Goal: Task Accomplishment & Management: Manage account settings

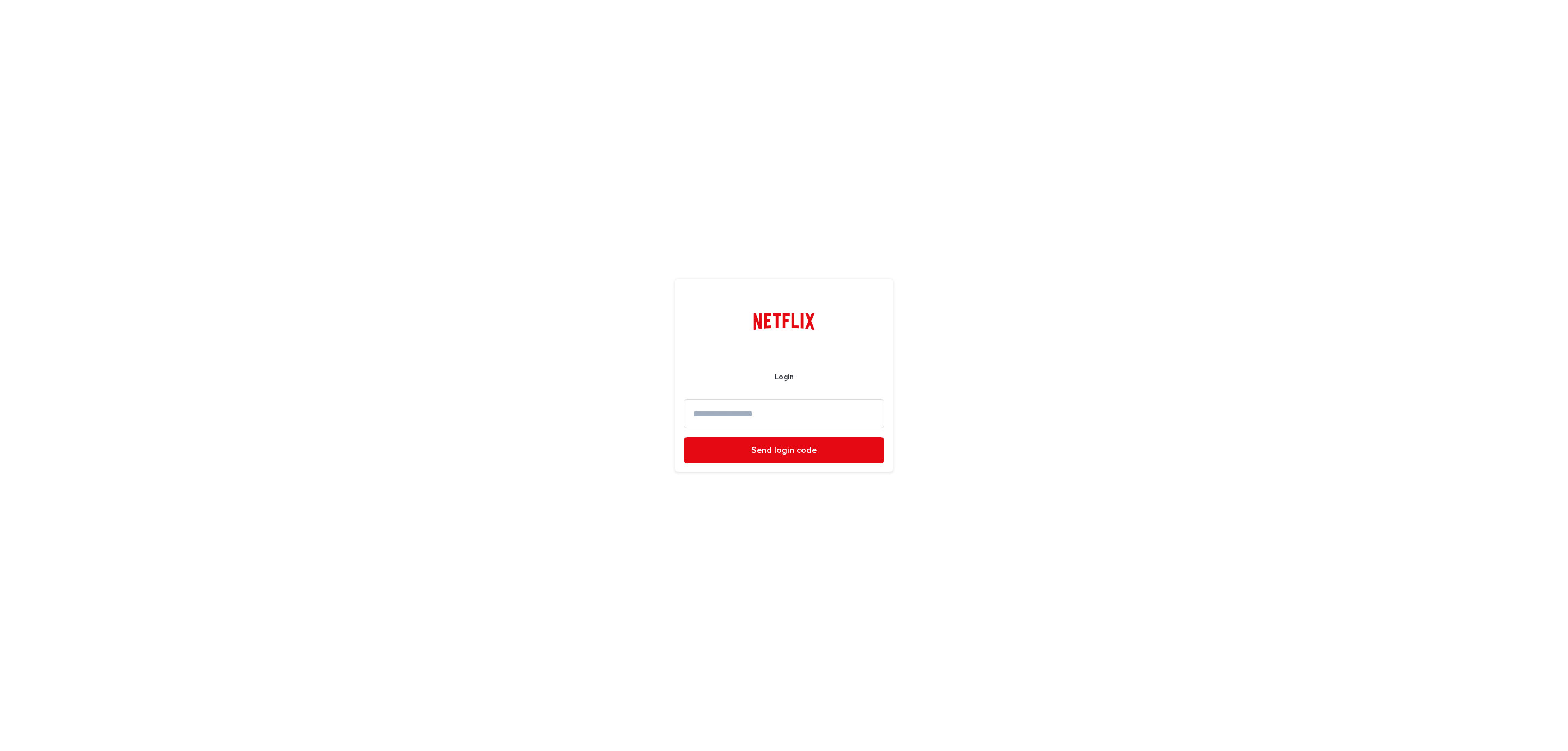
click at [751, 418] on input at bounding box center [783, 414] width 200 height 29
type input "*"
type input "**********"
click at [684, 437] on button "Send login code" at bounding box center [783, 450] width 200 height 26
click at [776, 409] on input at bounding box center [783, 413] width 200 height 29
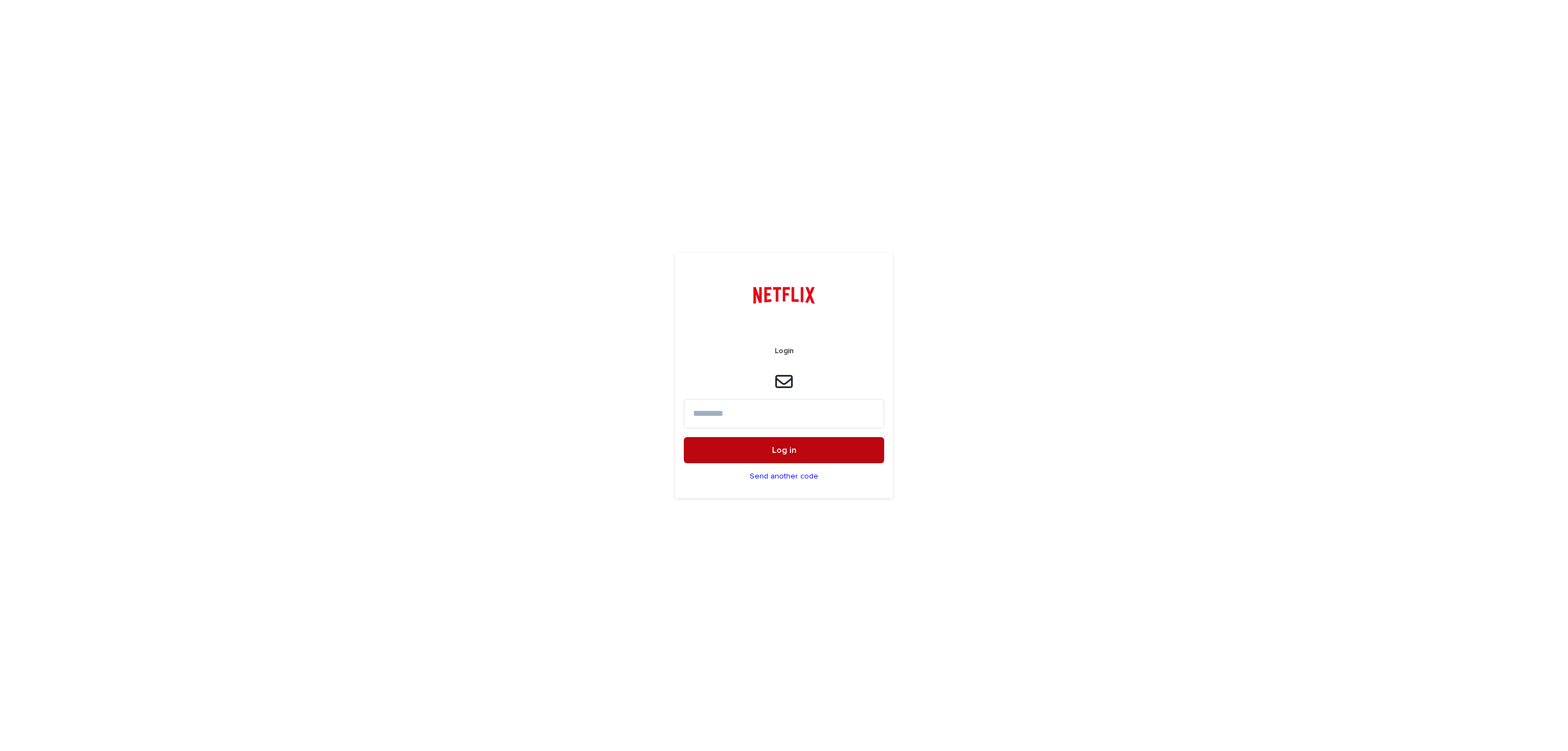
paste input "******"
type input "******"
click at [780, 446] on span "Log in" at bounding box center [784, 450] width 24 height 9
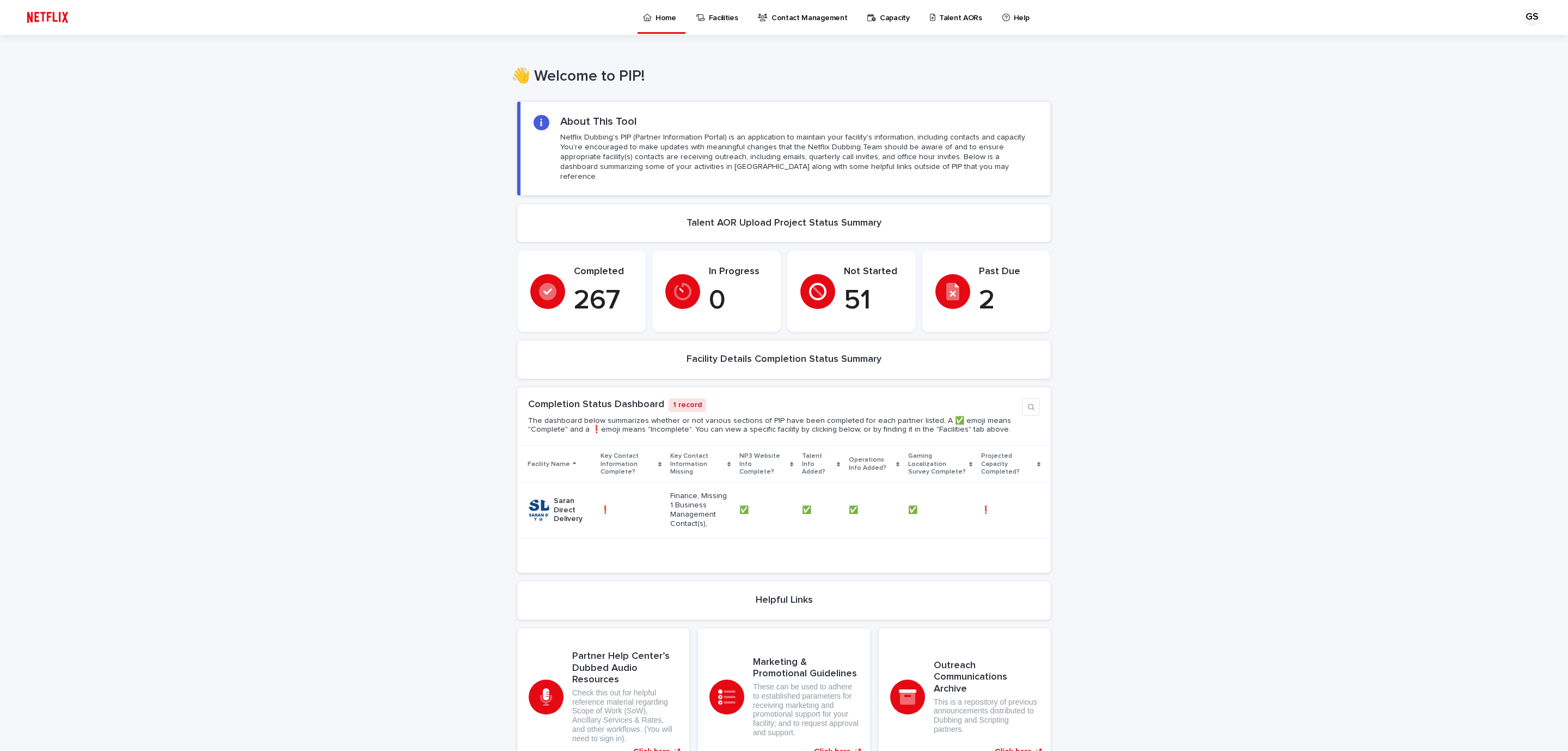
click at [939, 13] on p "Talent AORs" at bounding box center [961, 12] width 43 height 23
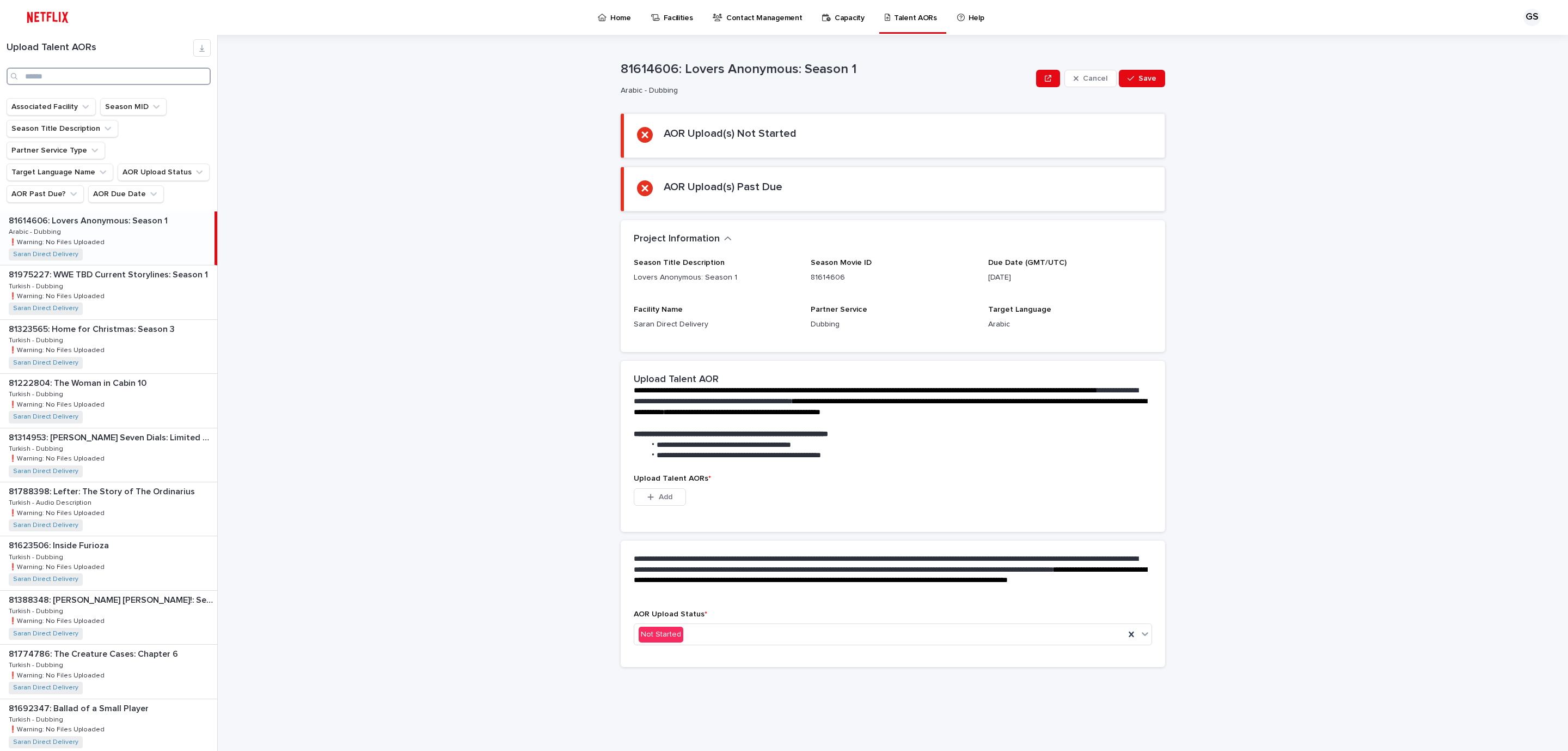
click at [62, 72] on input "Search" at bounding box center [108, 76] width 204 height 18
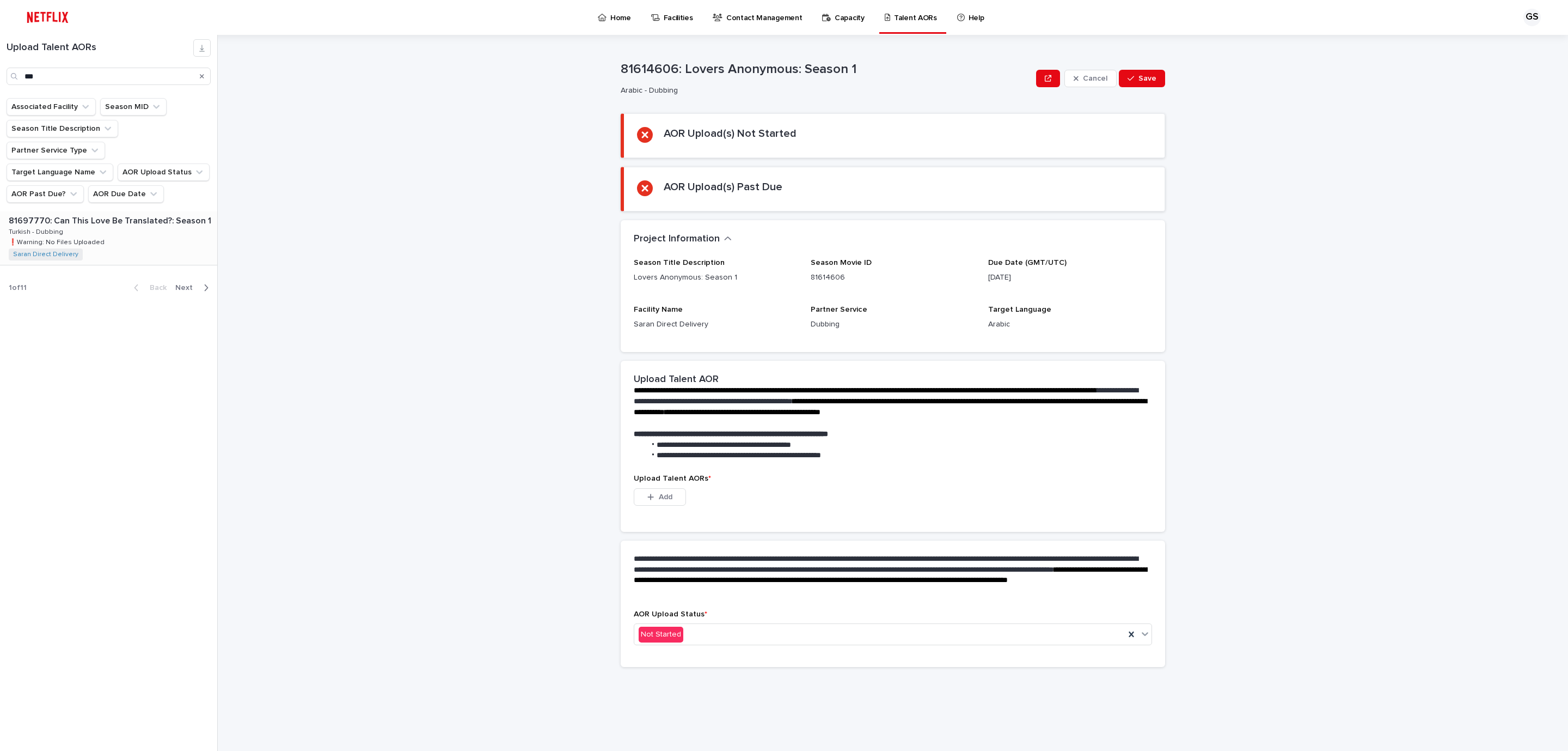
click at [99, 234] on div "81697770: Can This Love Be Translated?: Season 1 81697770: Can This Love Be Tra…" at bounding box center [108, 238] width 217 height 54
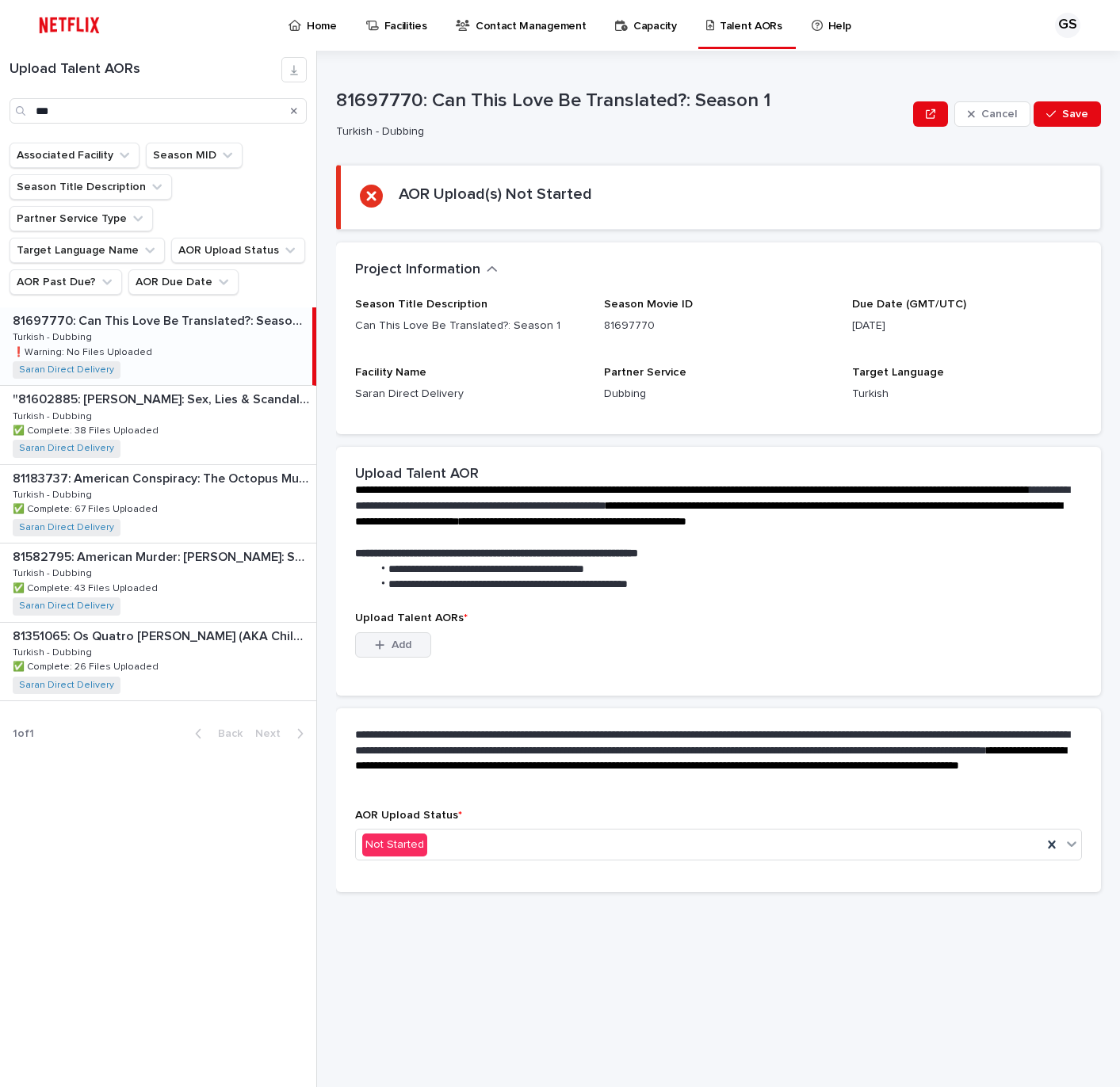
click at [383, 634] on button "Add" at bounding box center [393, 645] width 76 height 26
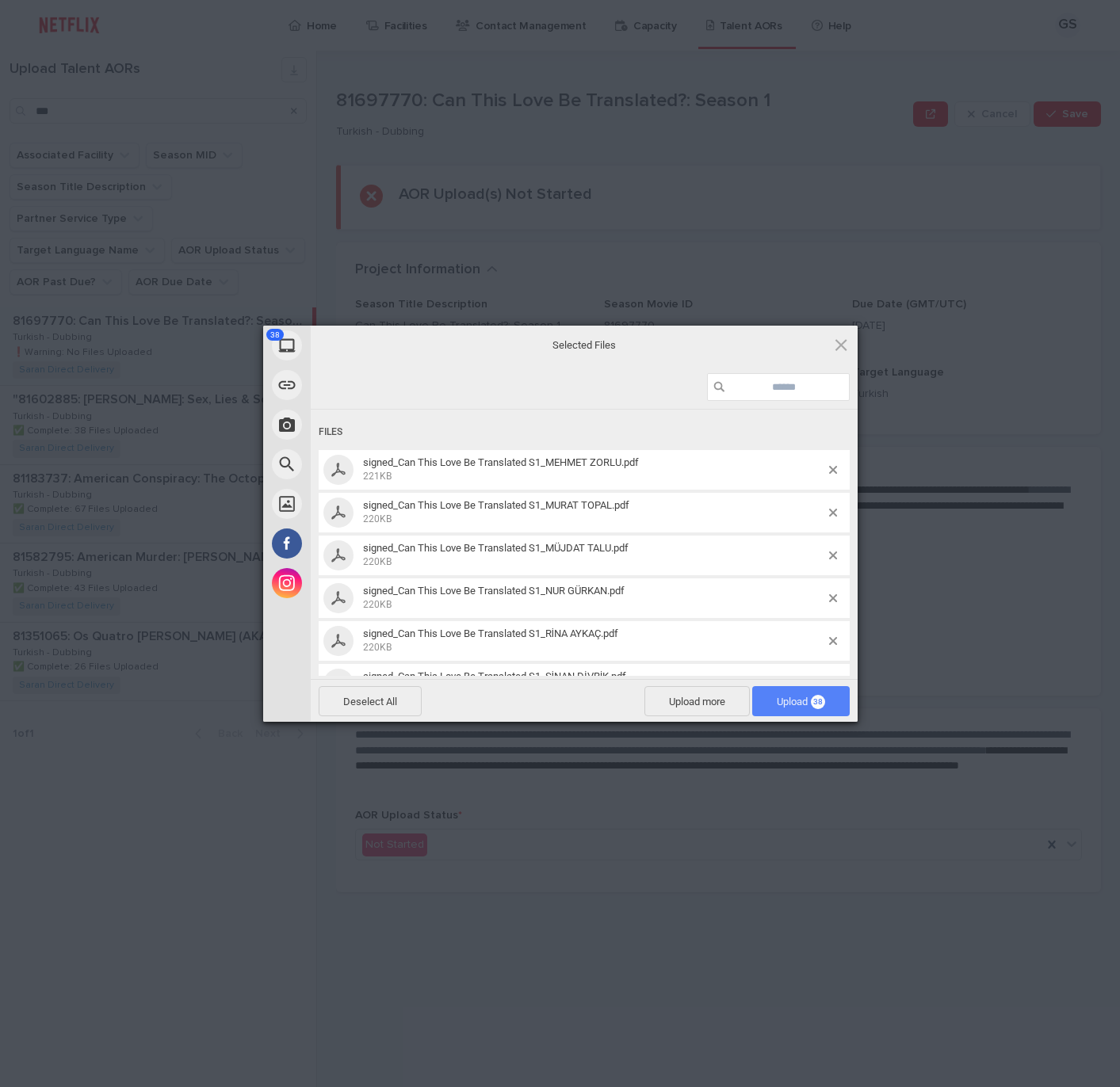
click at [814, 714] on span "Upload 38" at bounding box center [801, 702] width 97 height 30
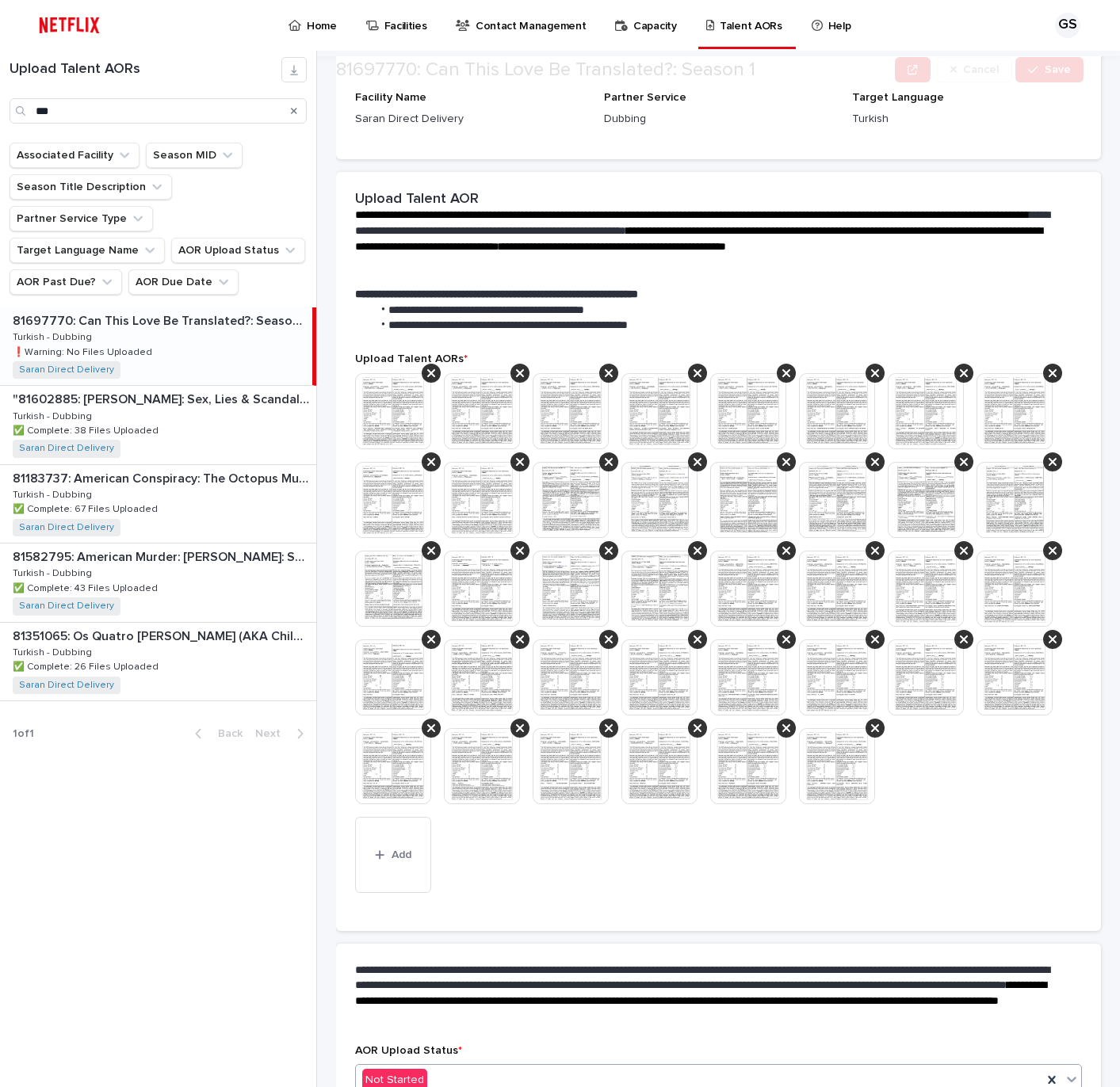
scroll to position [384, 0]
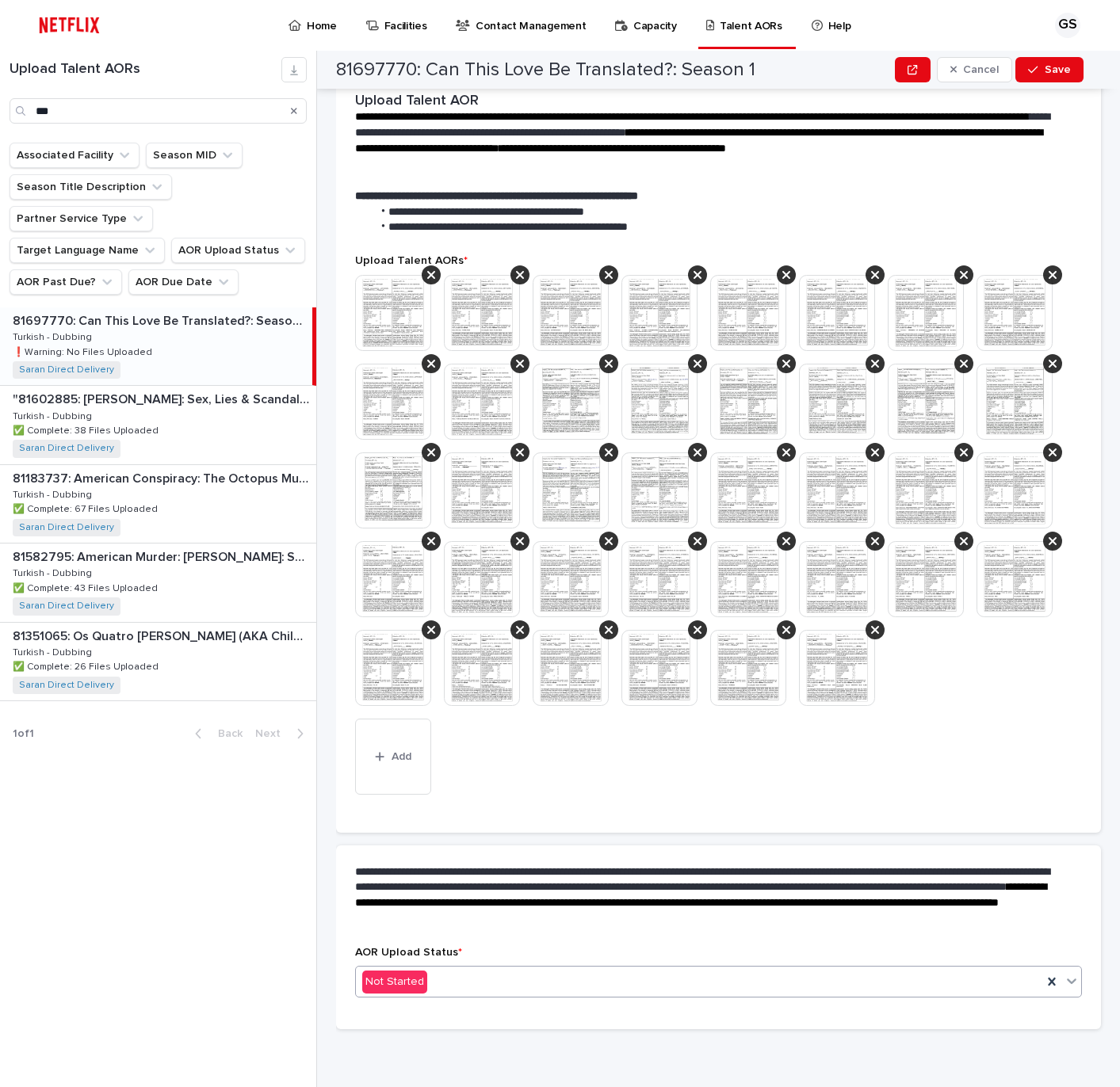
click at [429, 985] on input "text" at bounding box center [430, 982] width 2 height 13
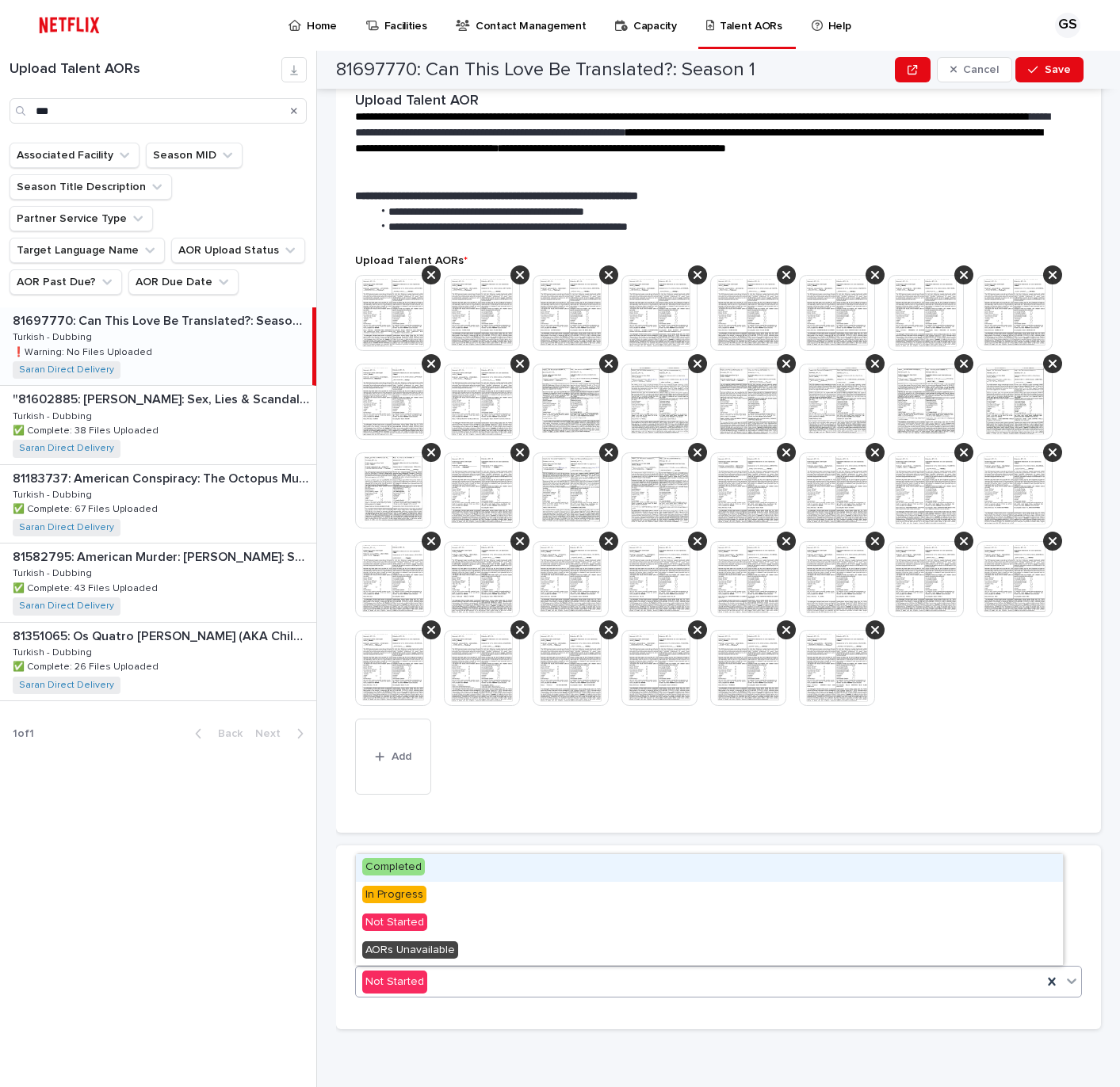
drag, startPoint x: 401, startPoint y: 881, endPoint x: 393, endPoint y: 860, distance: 22.5
click at [395, 858] on span "Completed" at bounding box center [393, 867] width 63 height 18
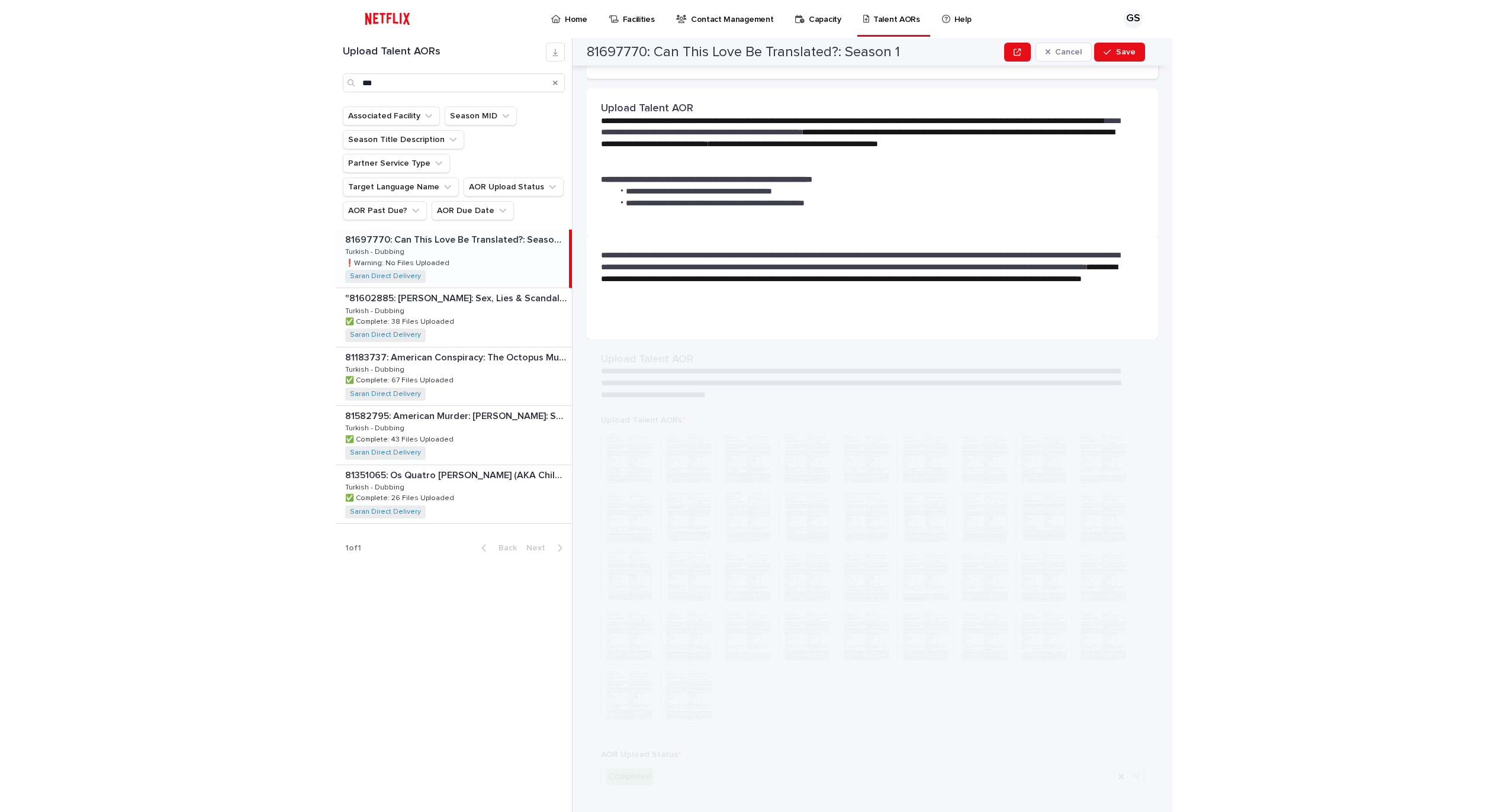
scroll to position [0, 0]
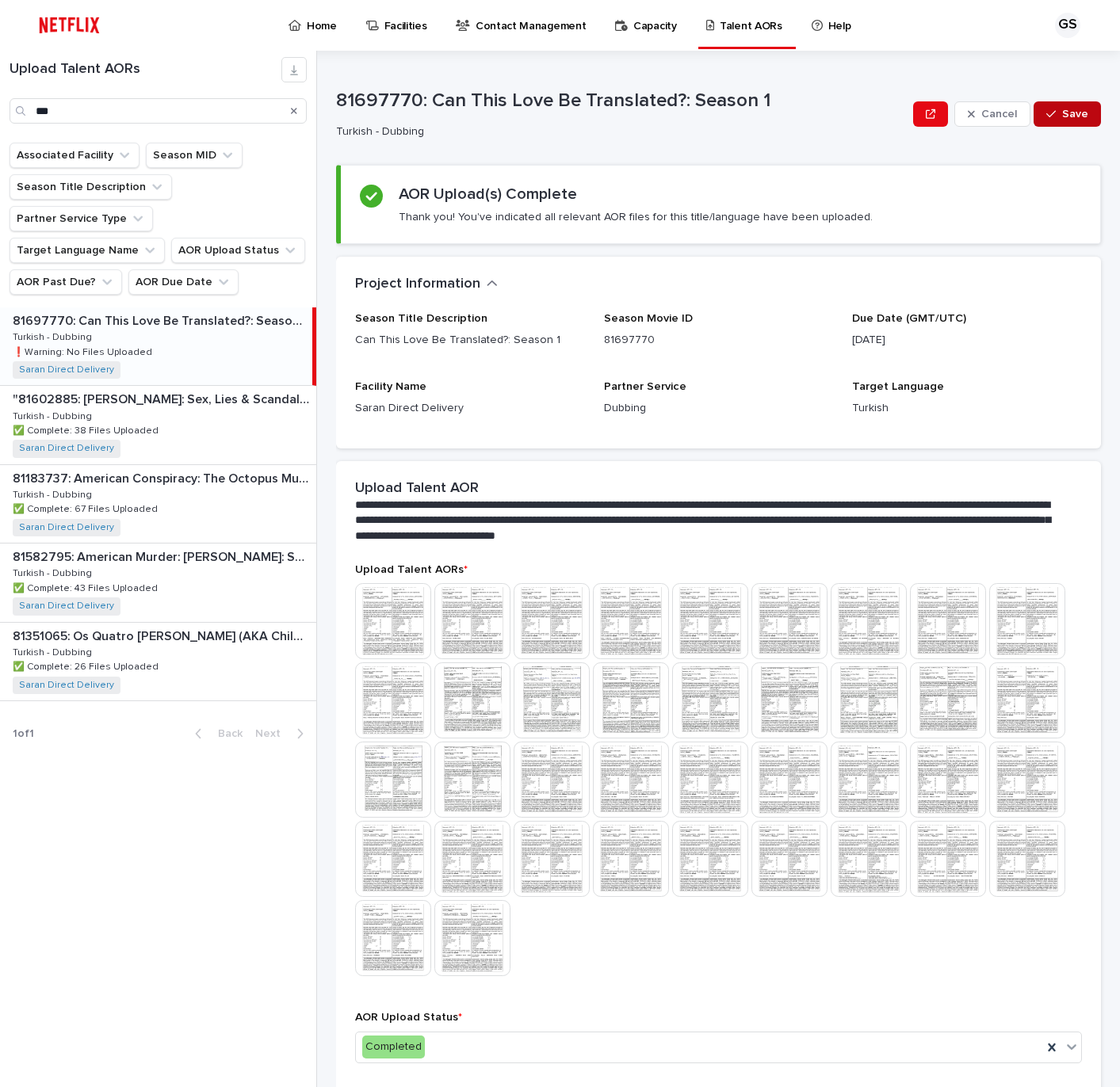
click at [1068, 115] on span "Save" at bounding box center [1076, 114] width 27 height 12
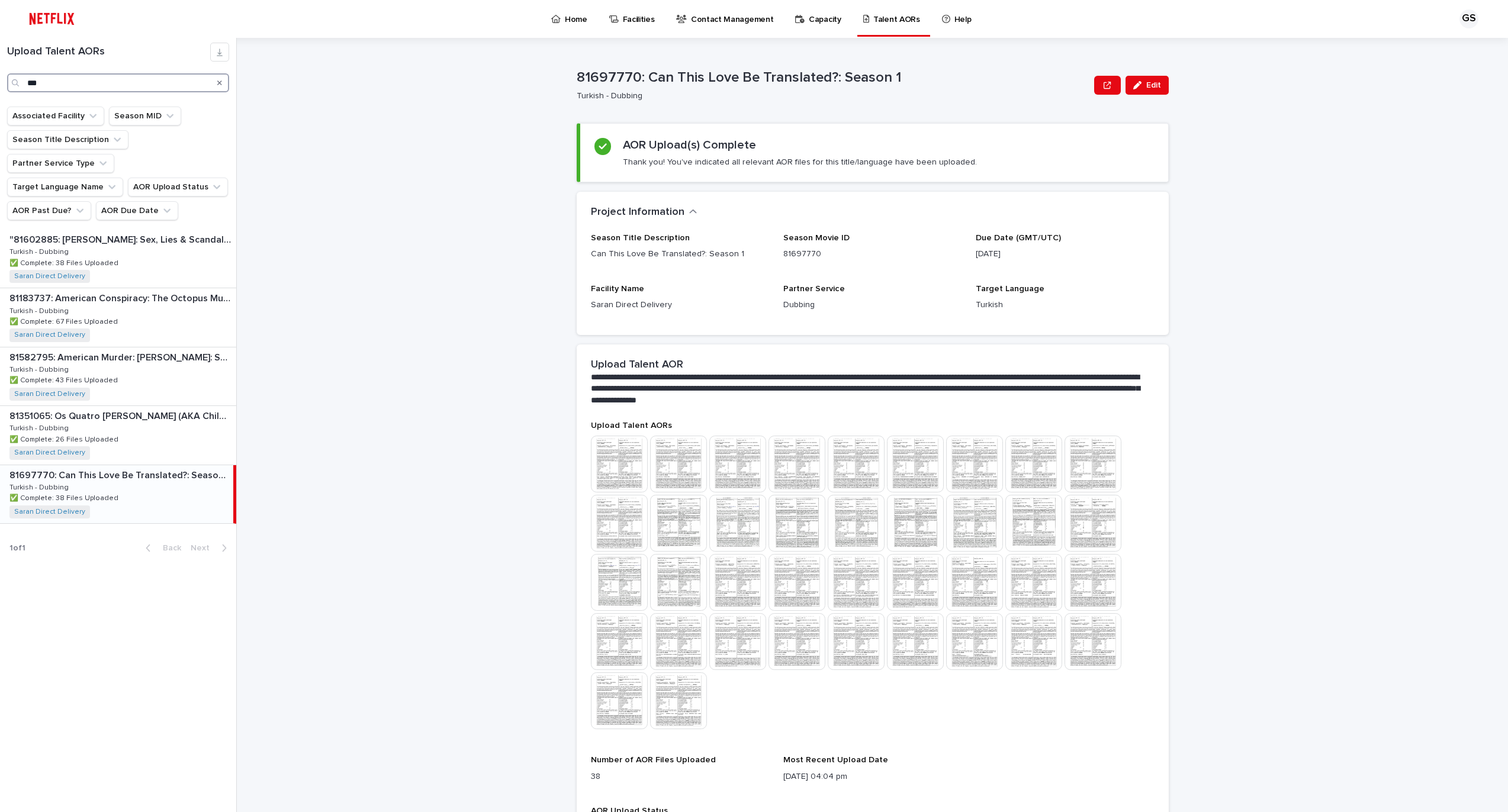
drag, startPoint x: -3, startPoint y: 68, endPoint x: -3, endPoint y: 59, distance: 9.0
click at [0, 59] on html "Home Facilities Contact Management Capacity Talent AORs Help GS Loading... Savi…" at bounding box center [754, 406] width 1508 height 812
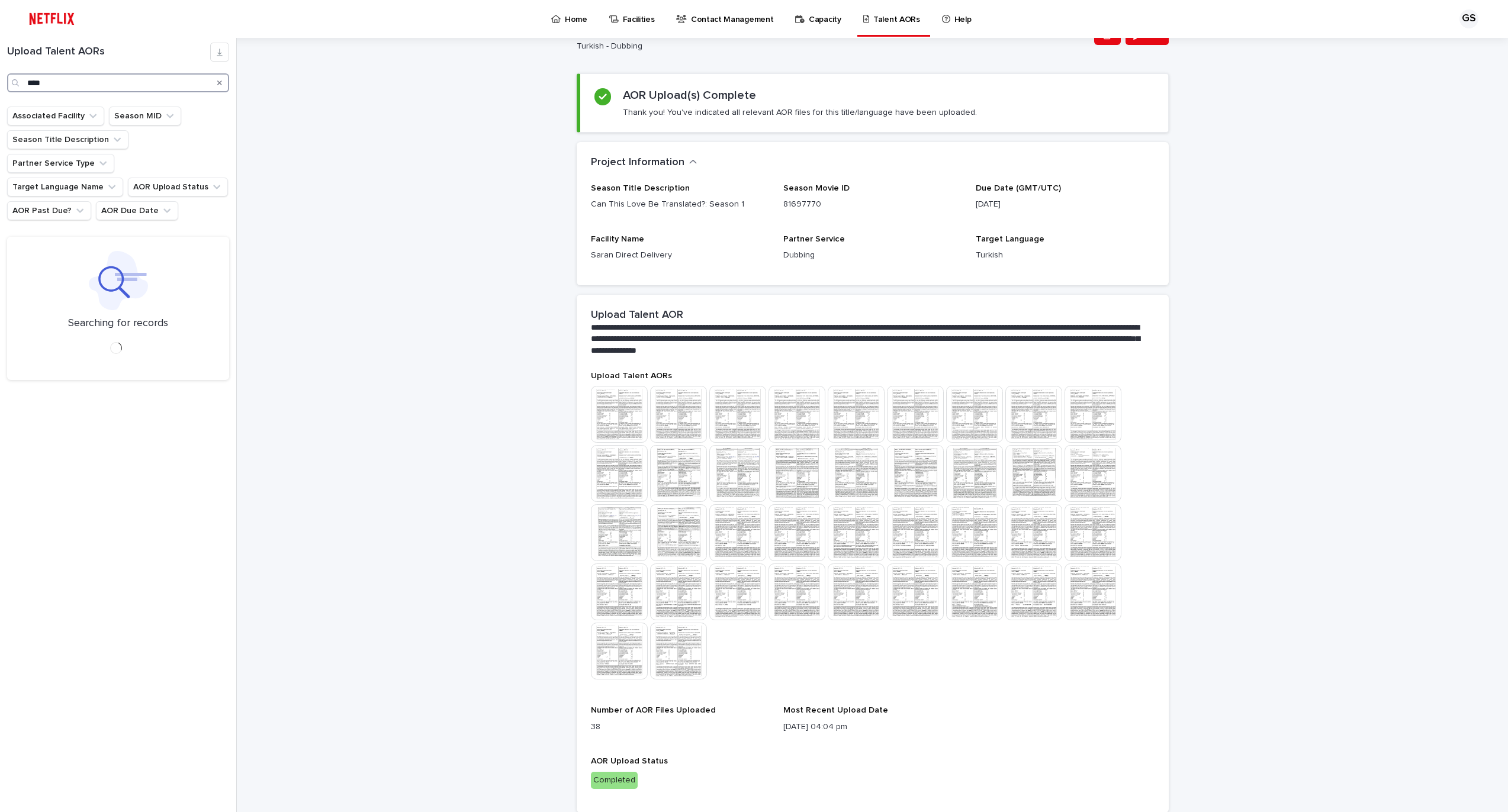
scroll to position [93, 0]
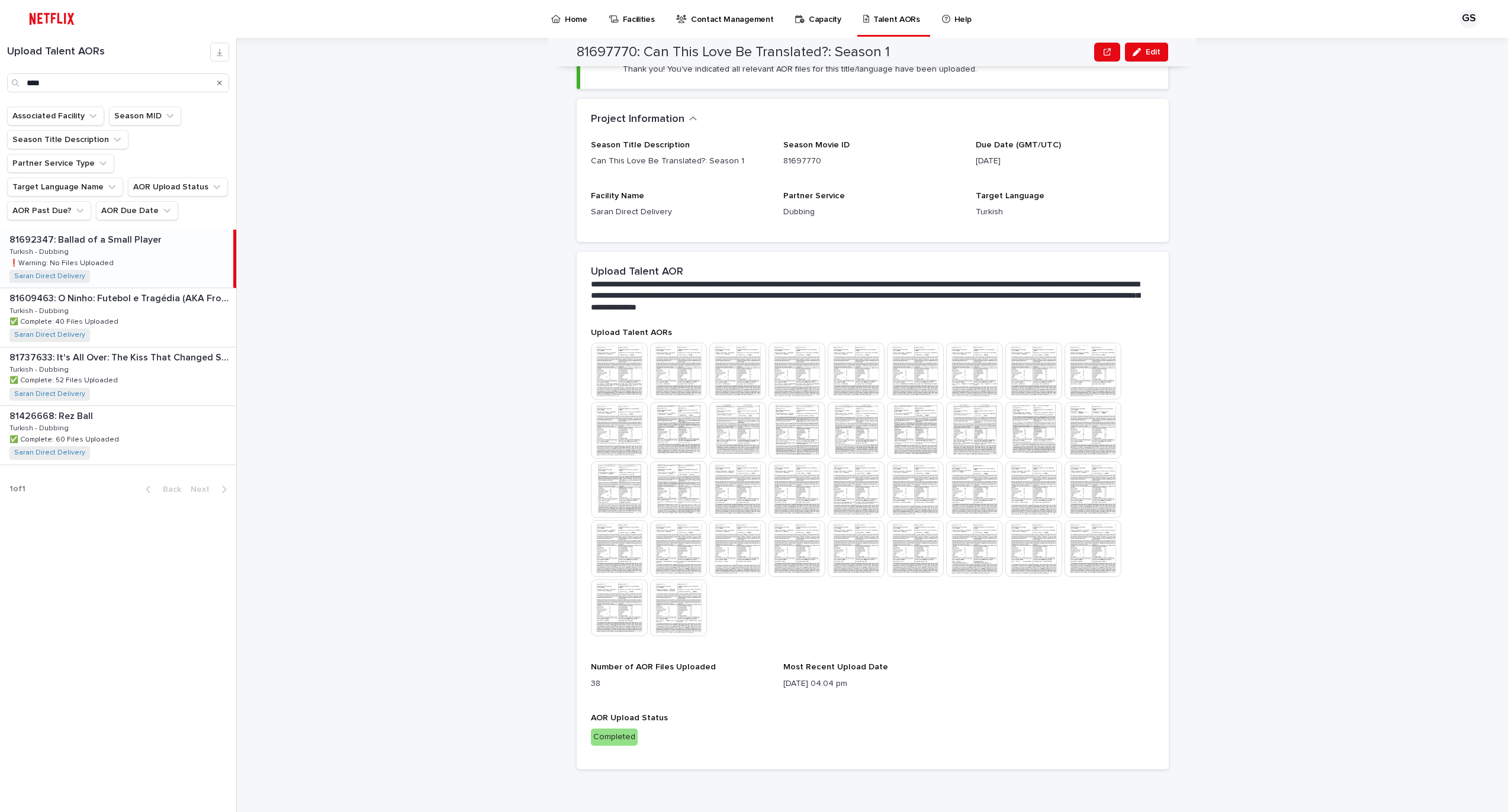
click at [66, 251] on p "Turkish - Dubbing" at bounding box center [40, 251] width 62 height 11
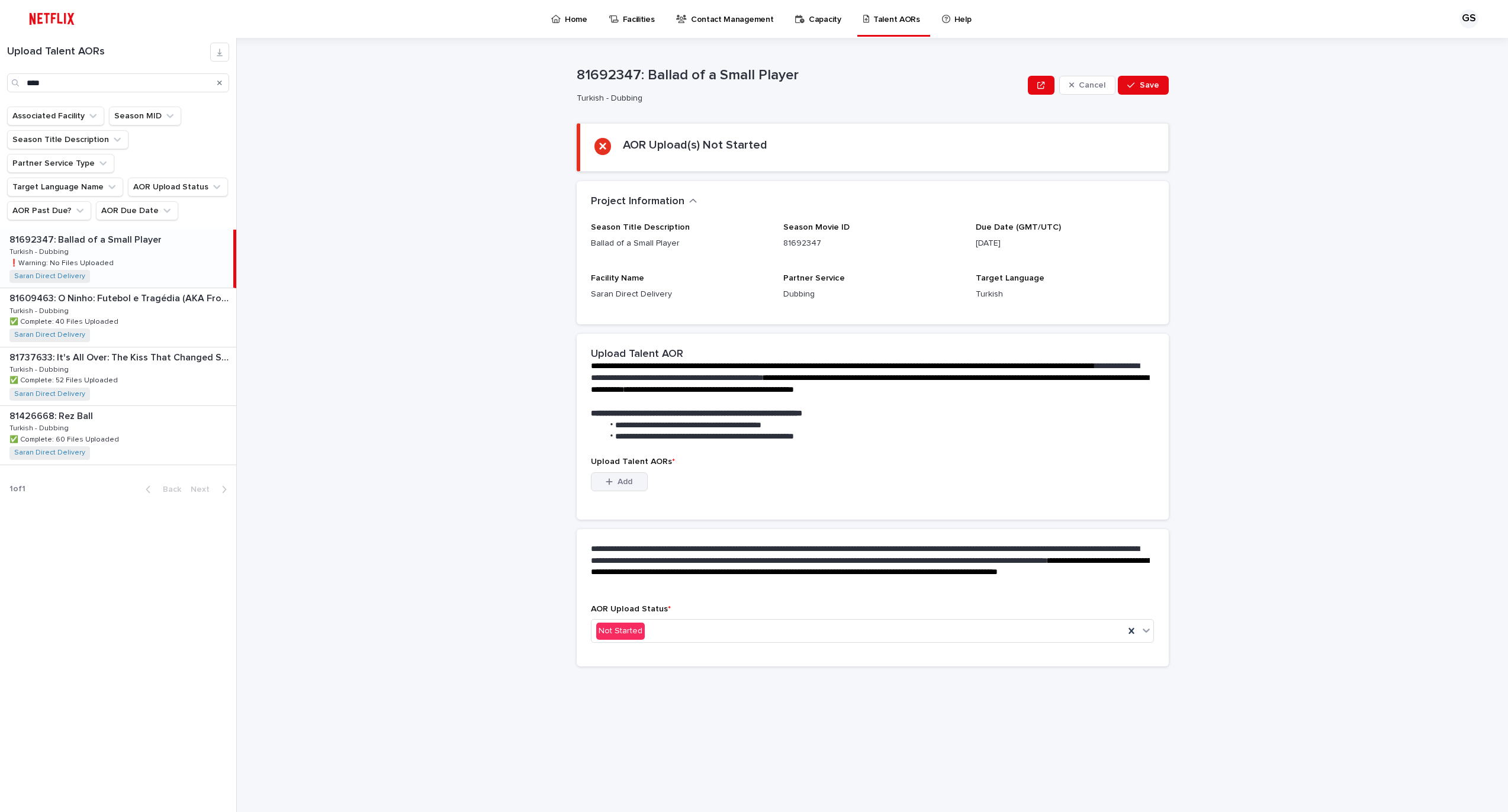
click at [608, 485] on icon "button" at bounding box center [609, 482] width 7 height 9
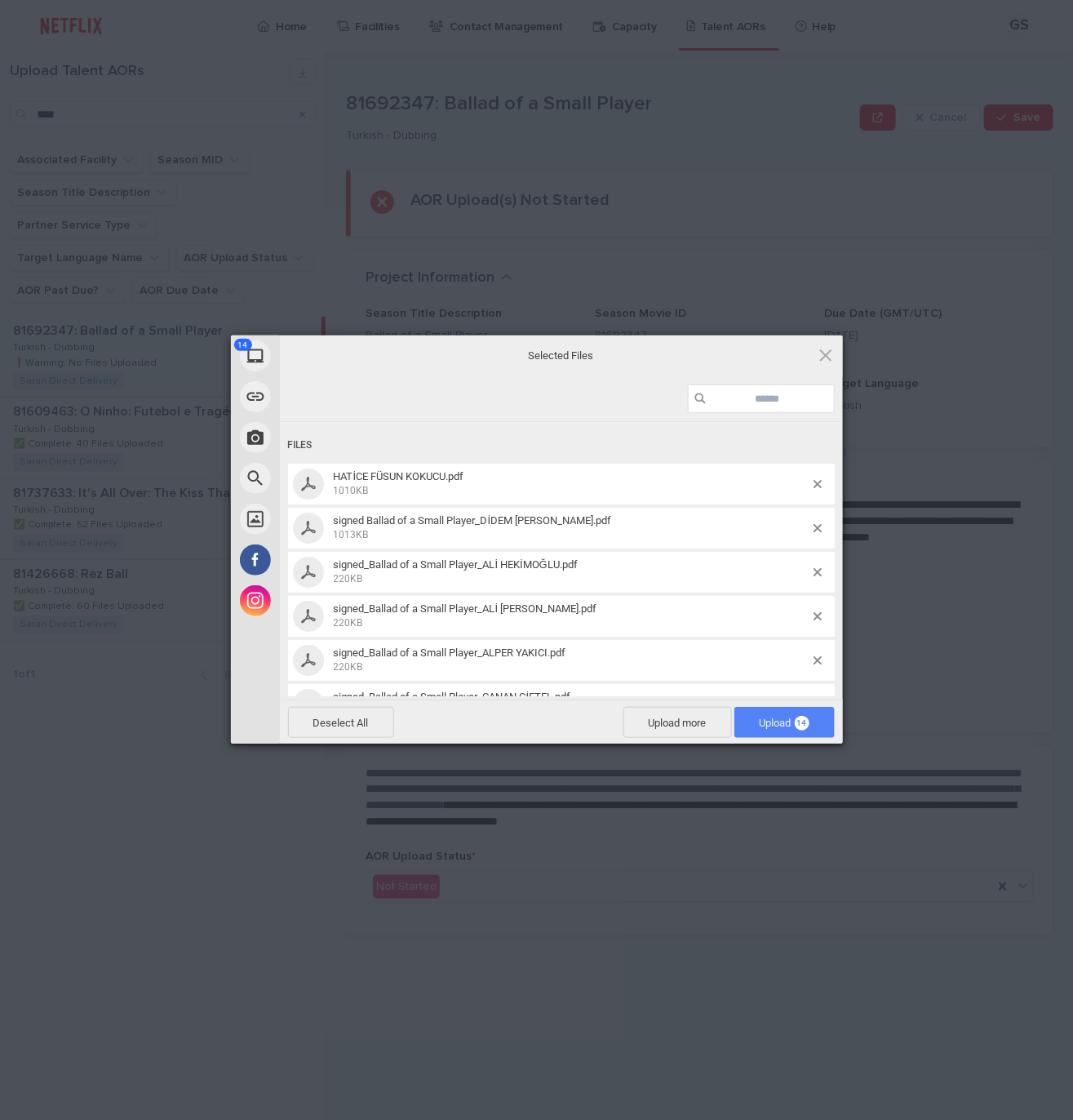
click at [777, 717] on span "Upload 14" at bounding box center [785, 722] width 50 height 12
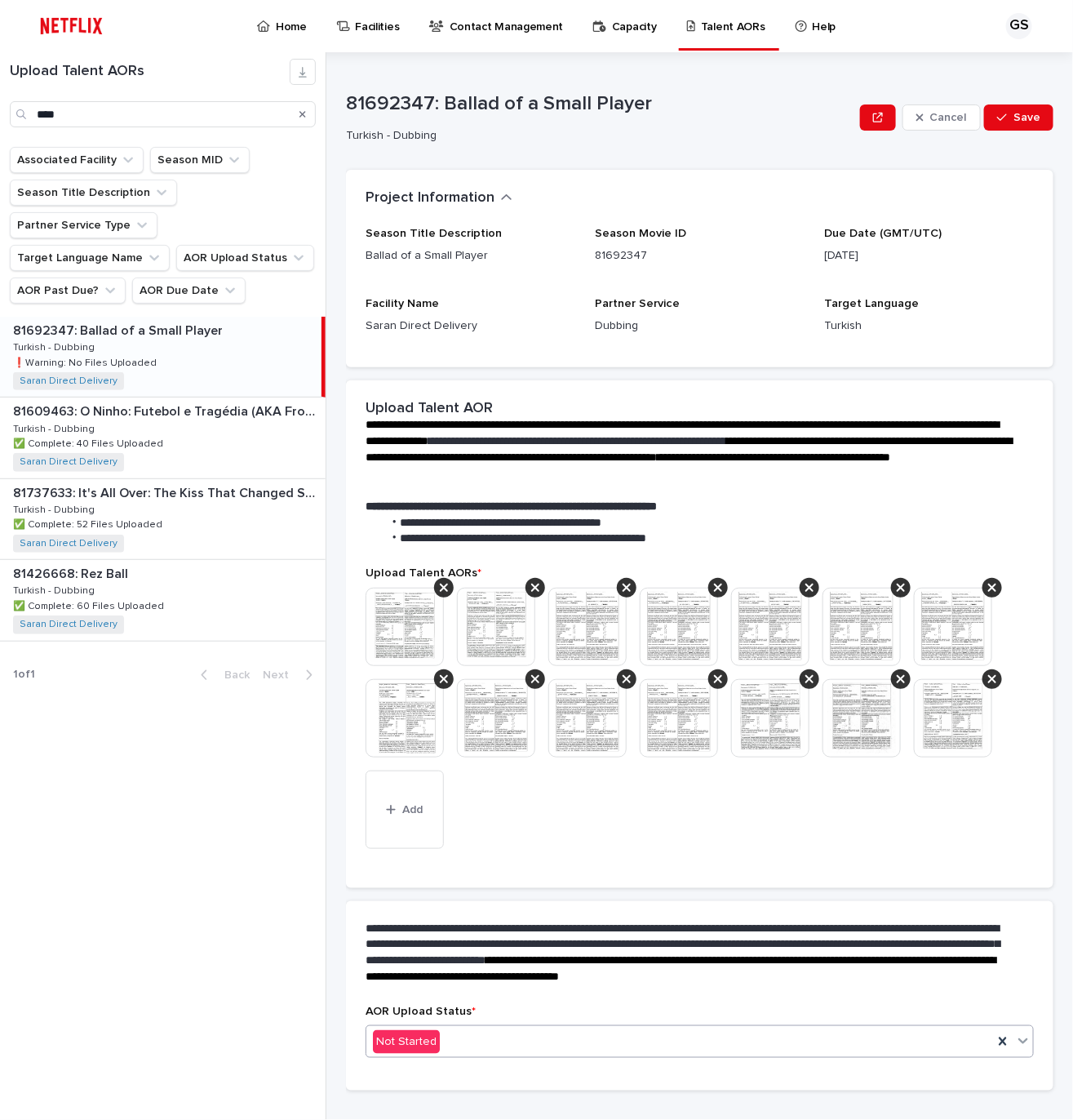
click at [464, 1039] on div "Not Started" at bounding box center [680, 1042] width 627 height 27
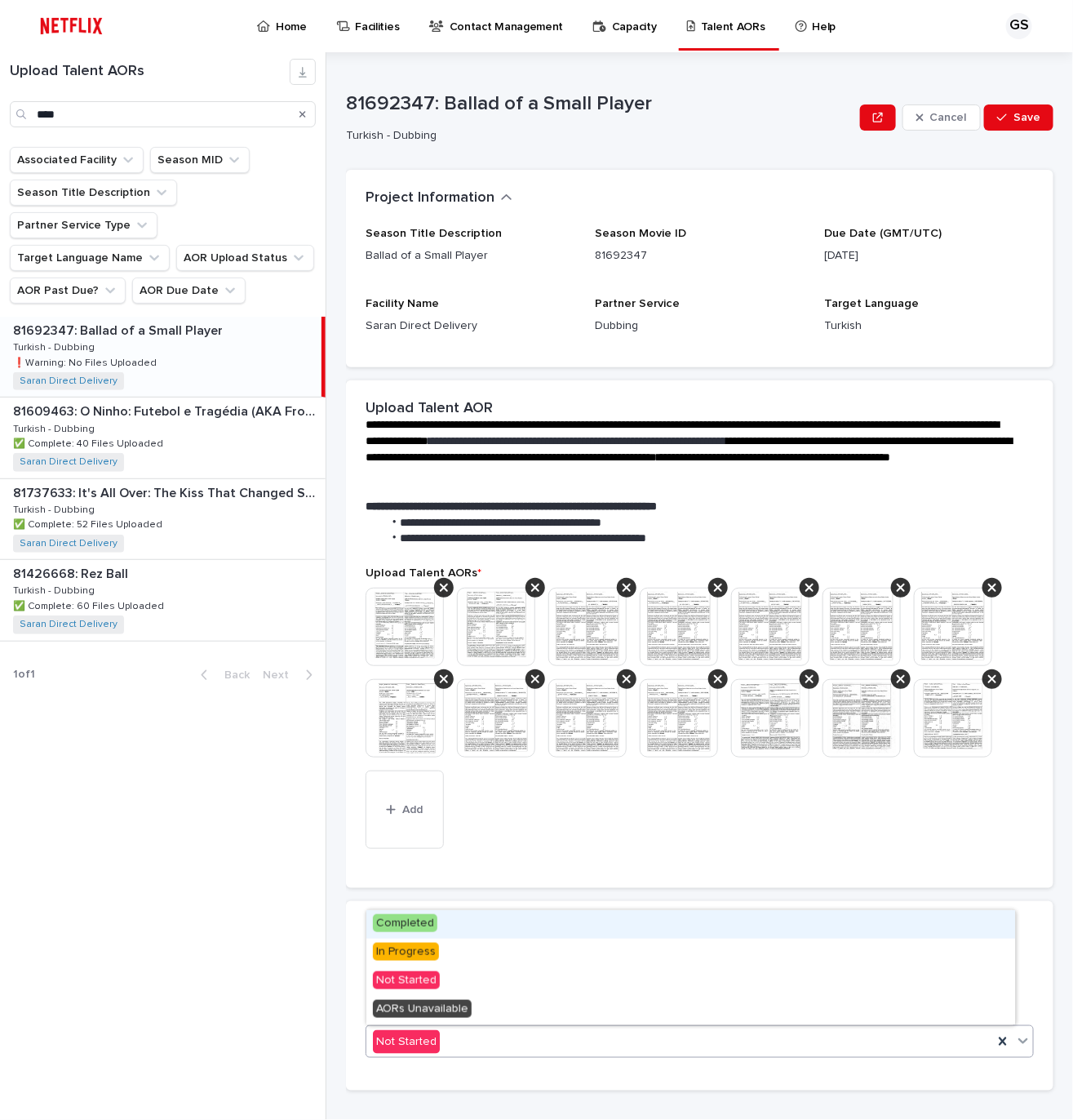
click at [439, 926] on div "Completed" at bounding box center [691, 924] width 649 height 28
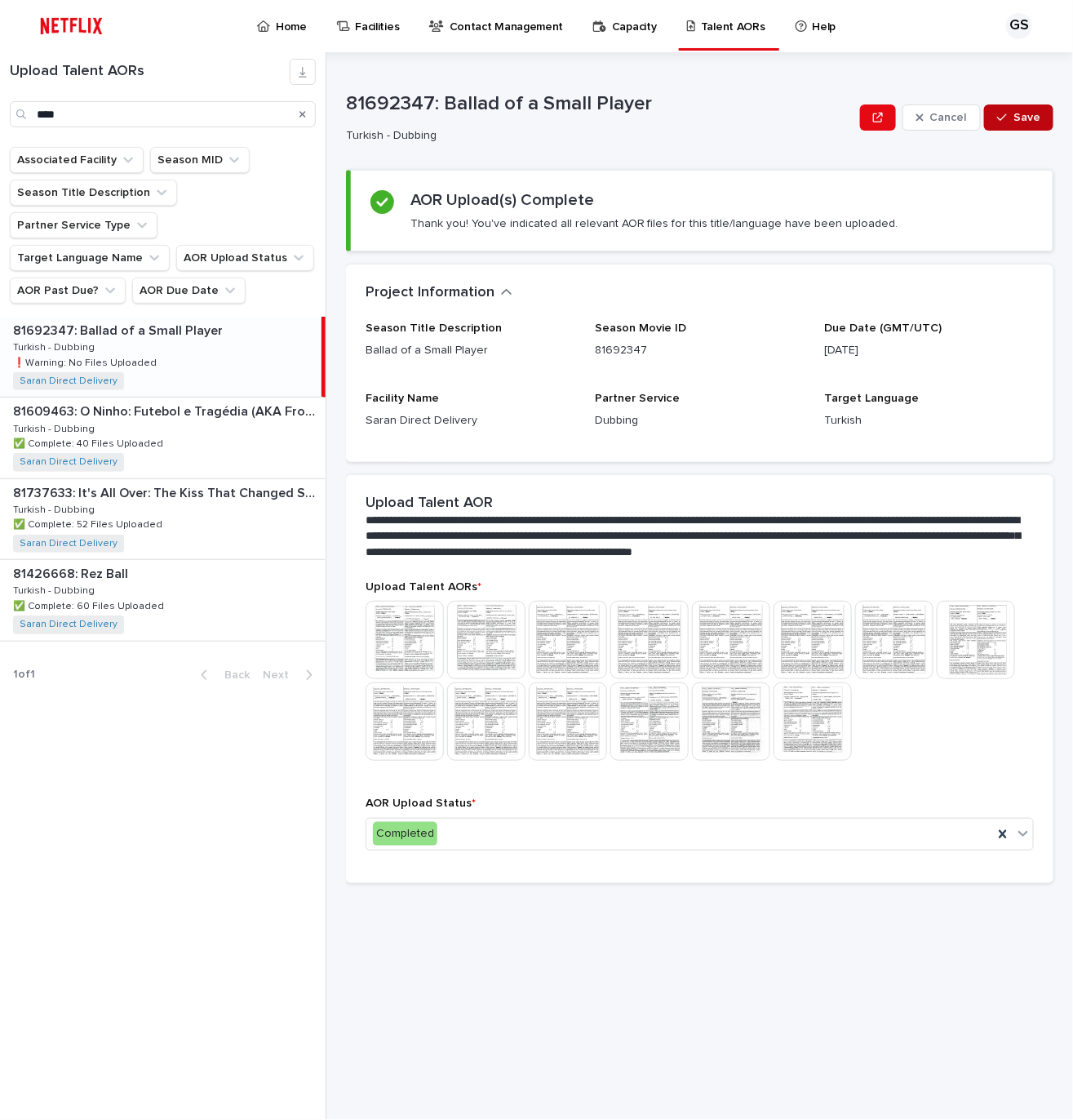
click at [1016, 115] on span "Save" at bounding box center [1027, 118] width 27 height 12
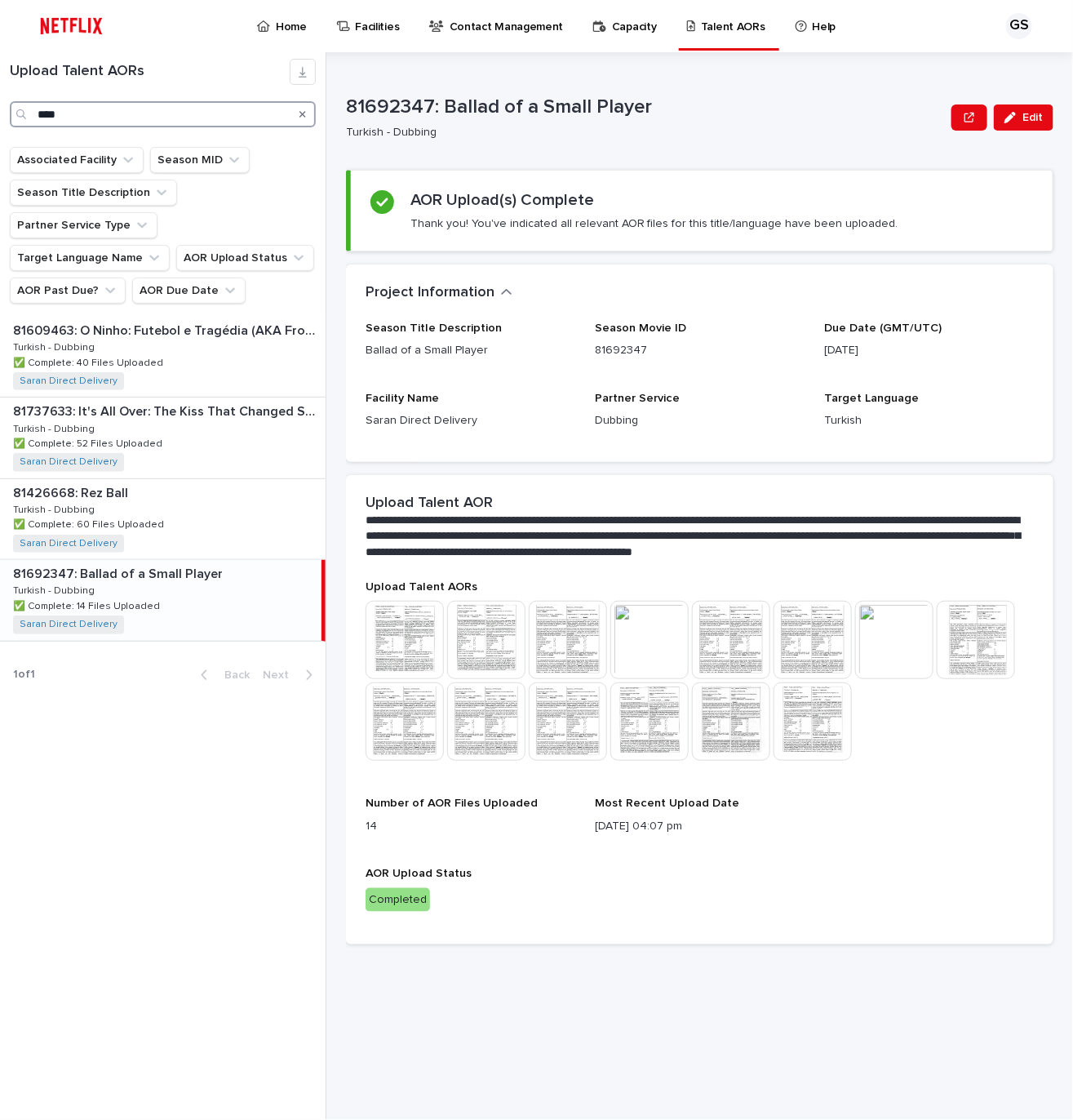
drag, startPoint x: 73, startPoint y: 116, endPoint x: -4, endPoint y: 101, distance: 78.4
click at [0, 101] on html "Home Facilities Contact Management Capacity Talent AORs Help GS Loading... Savi…" at bounding box center [536, 560] width 1073 height 1120
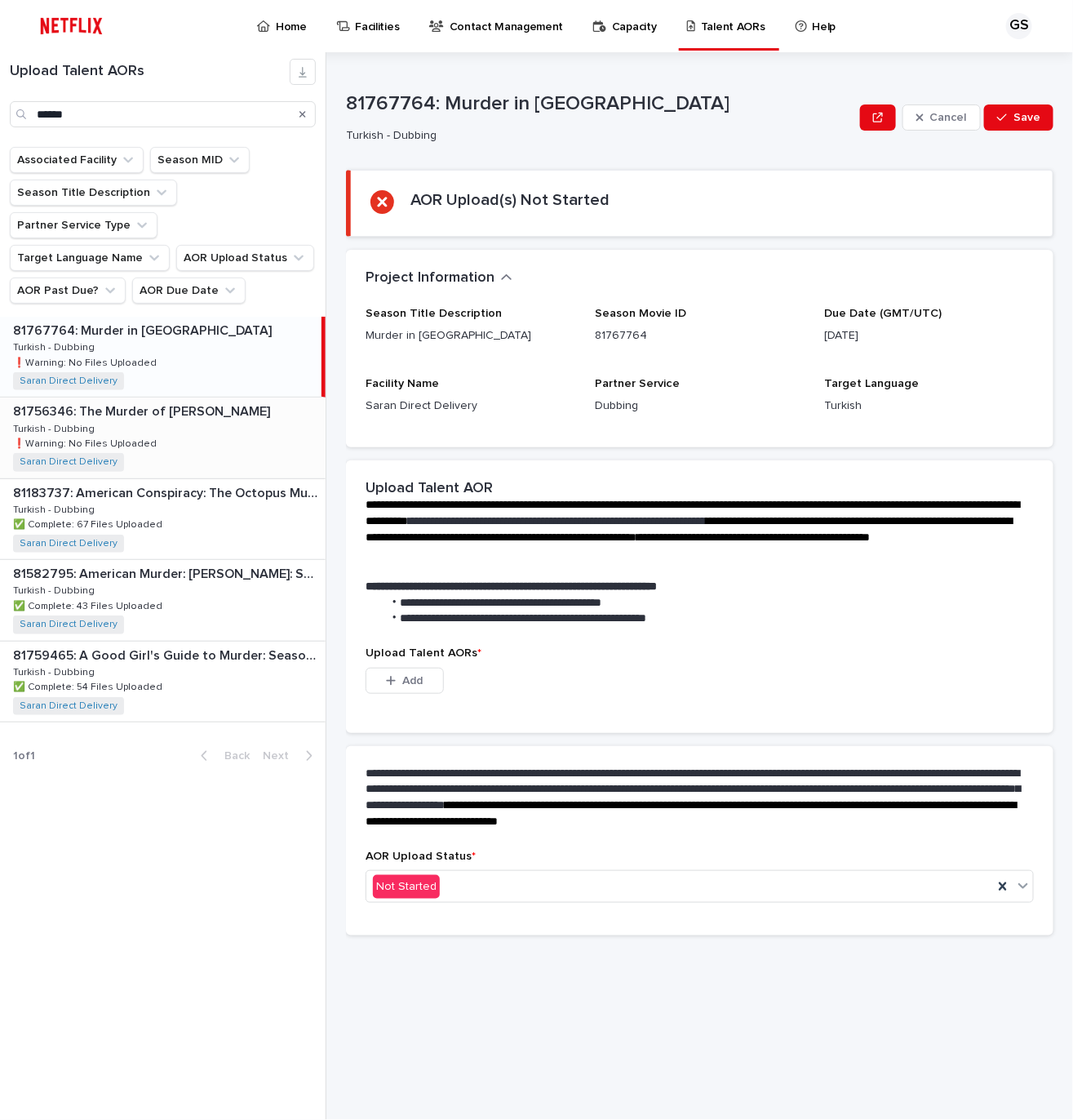
click at [221, 438] on div "81756346: The Murder of [PERSON_NAME] 81756346: The Murder of [PERSON_NAME] Tur…" at bounding box center [162, 438] width 326 height 80
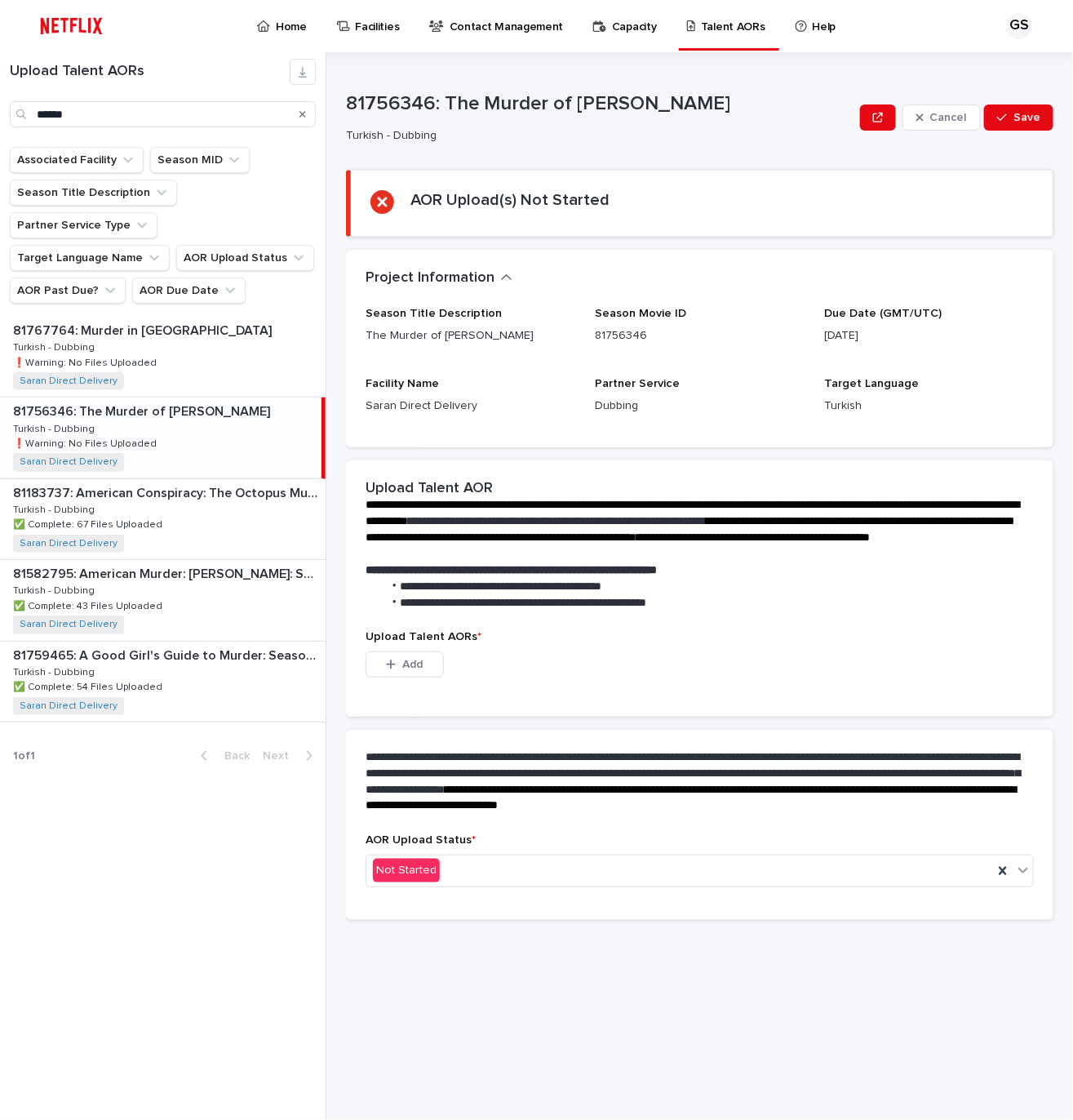
click at [422, 670] on span "Add" at bounding box center [413, 665] width 20 height 12
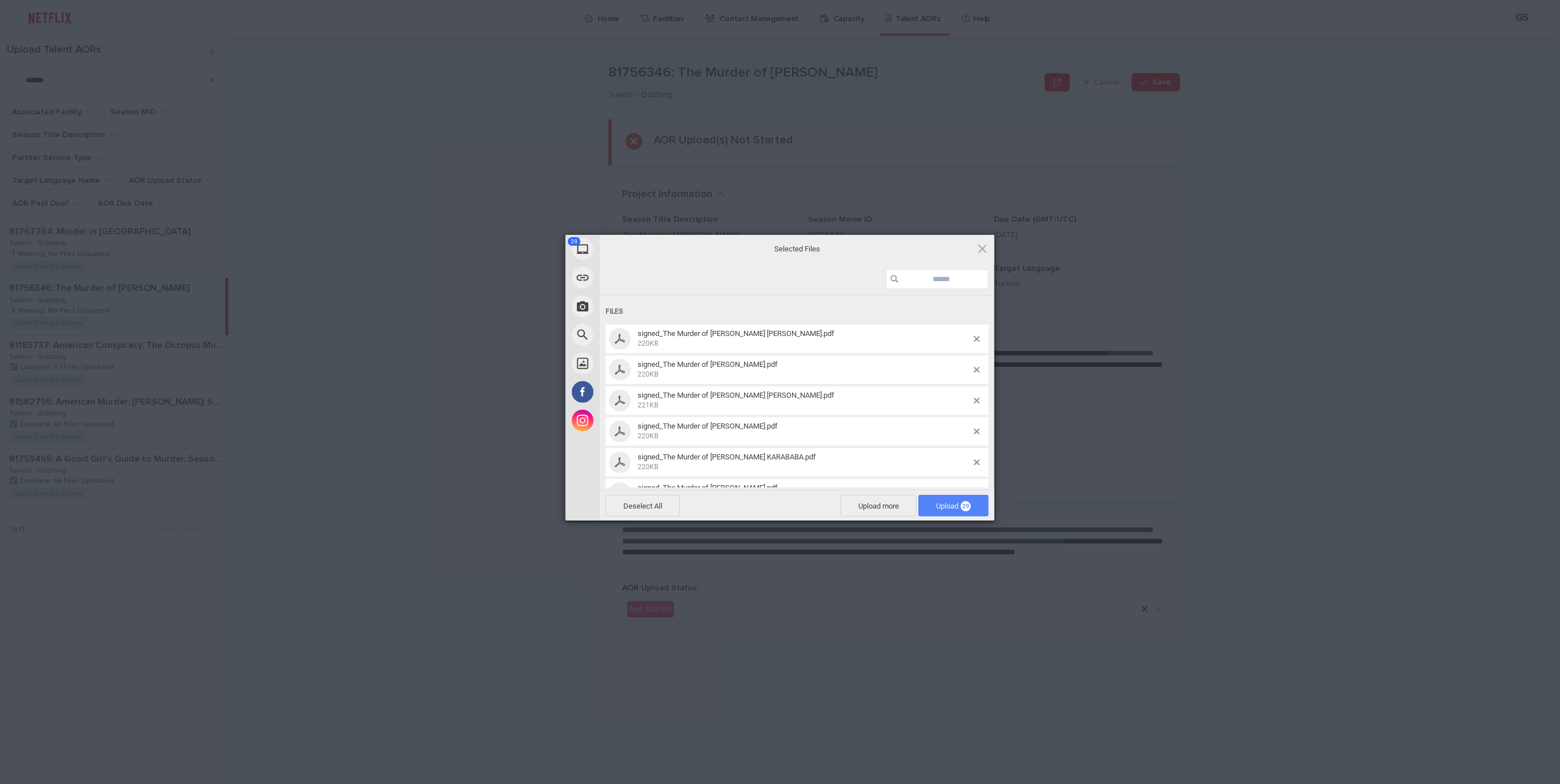
click at [964, 505] on span "29" at bounding box center [966, 506] width 10 height 10
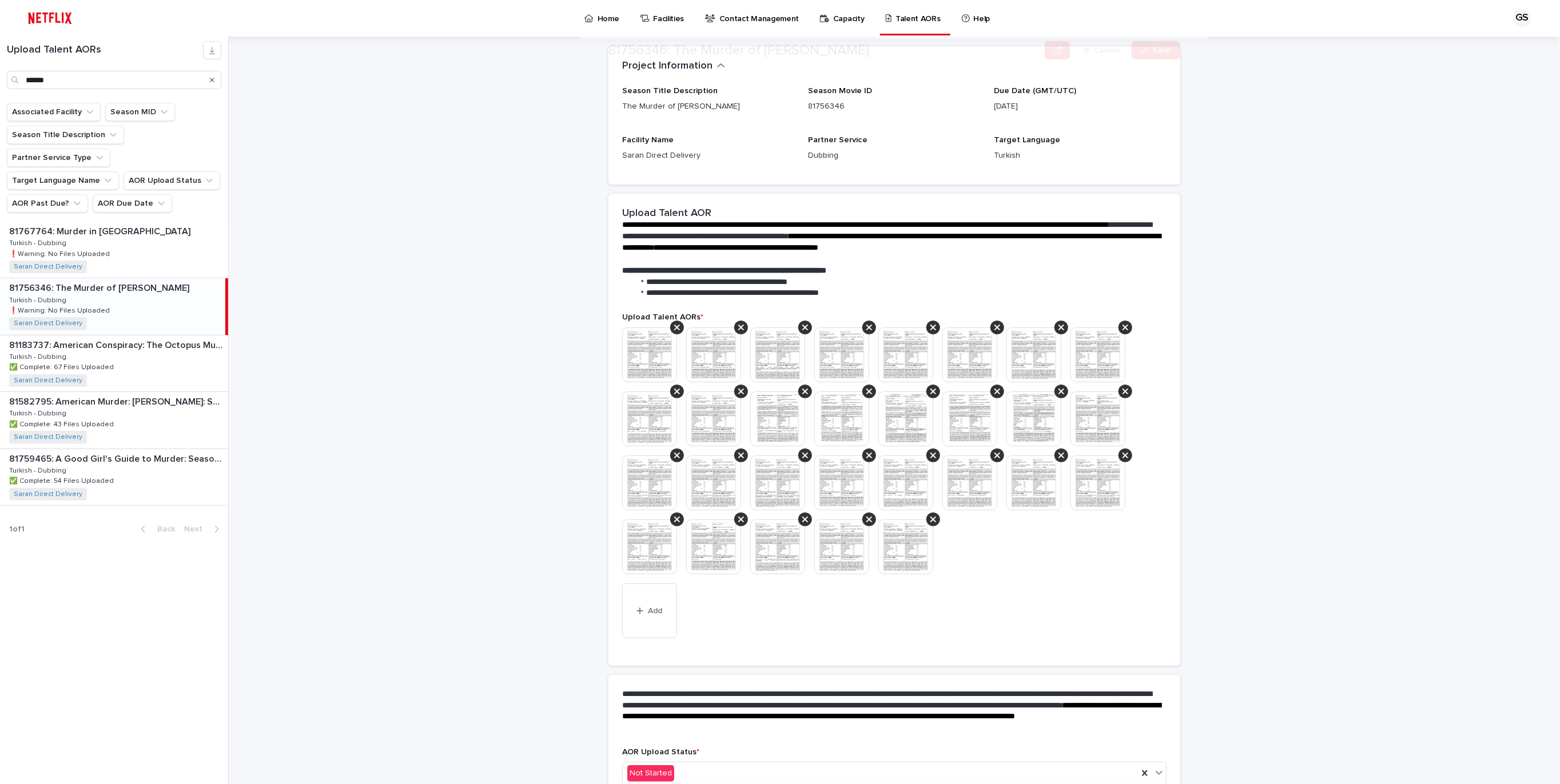
scroll to position [137, 0]
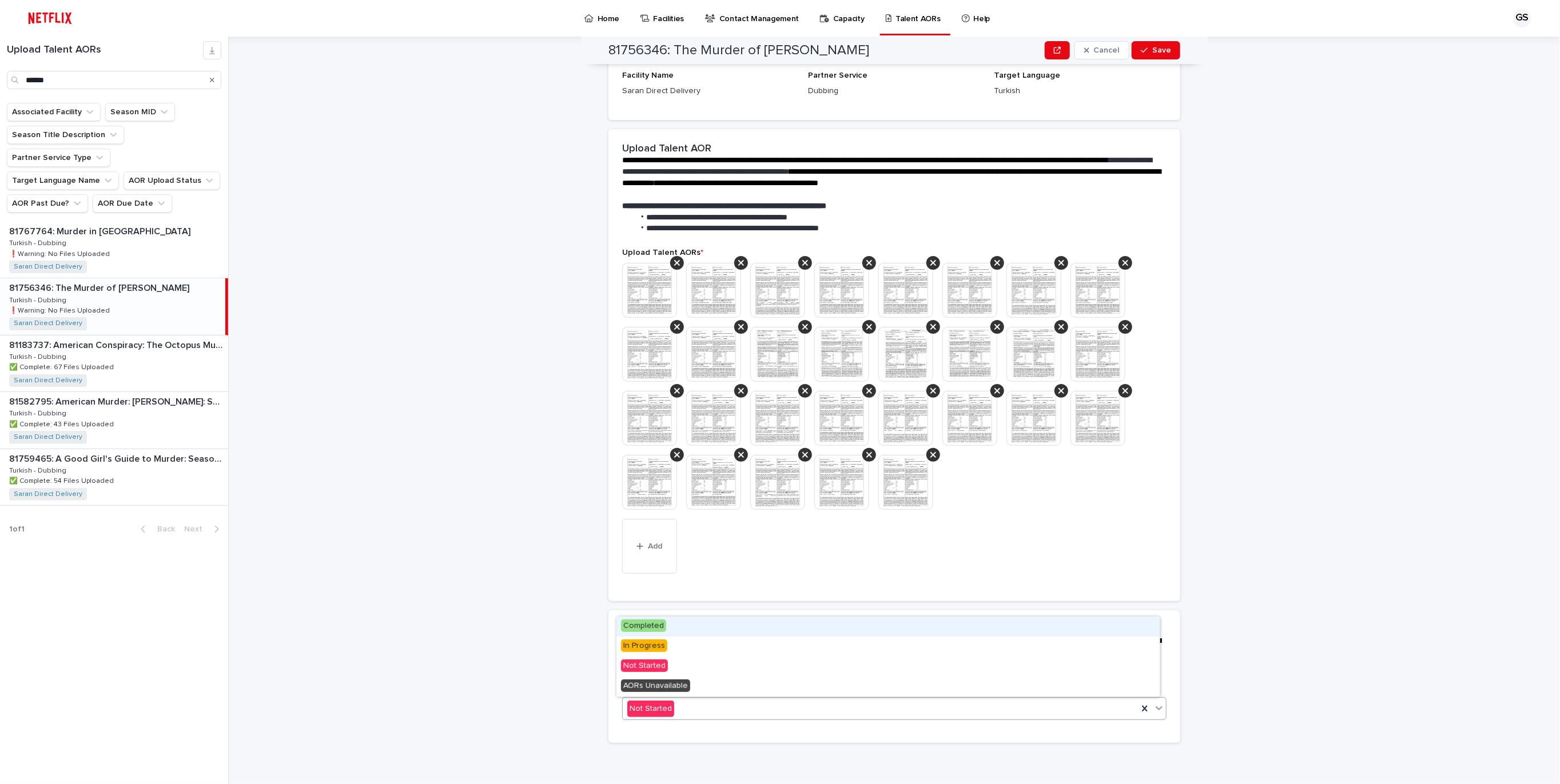
click at [696, 703] on div "Not Started" at bounding box center [880, 709] width 515 height 19
click at [645, 643] on span "In Progress" at bounding box center [644, 646] width 46 height 13
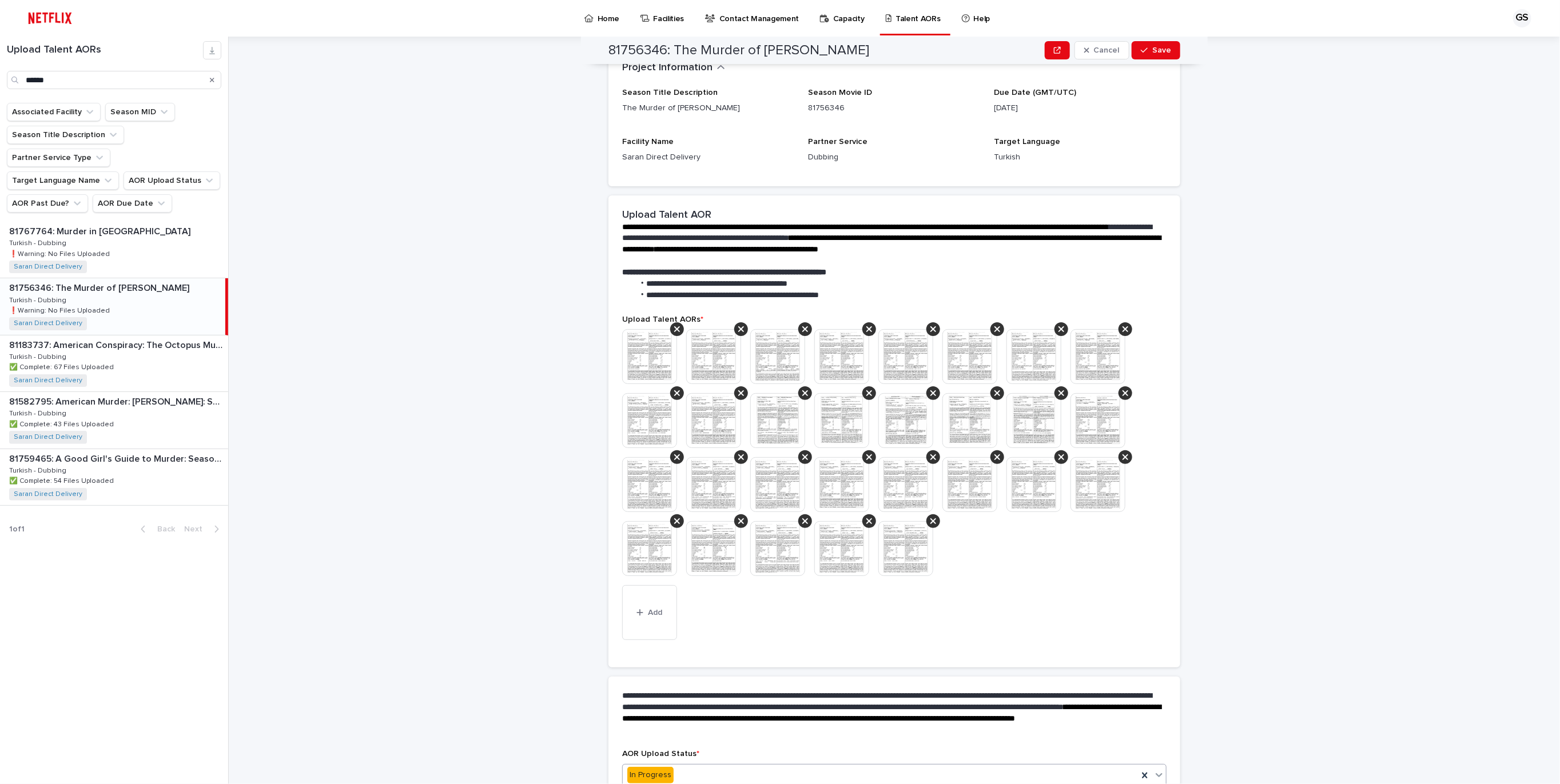
scroll to position [171, 0]
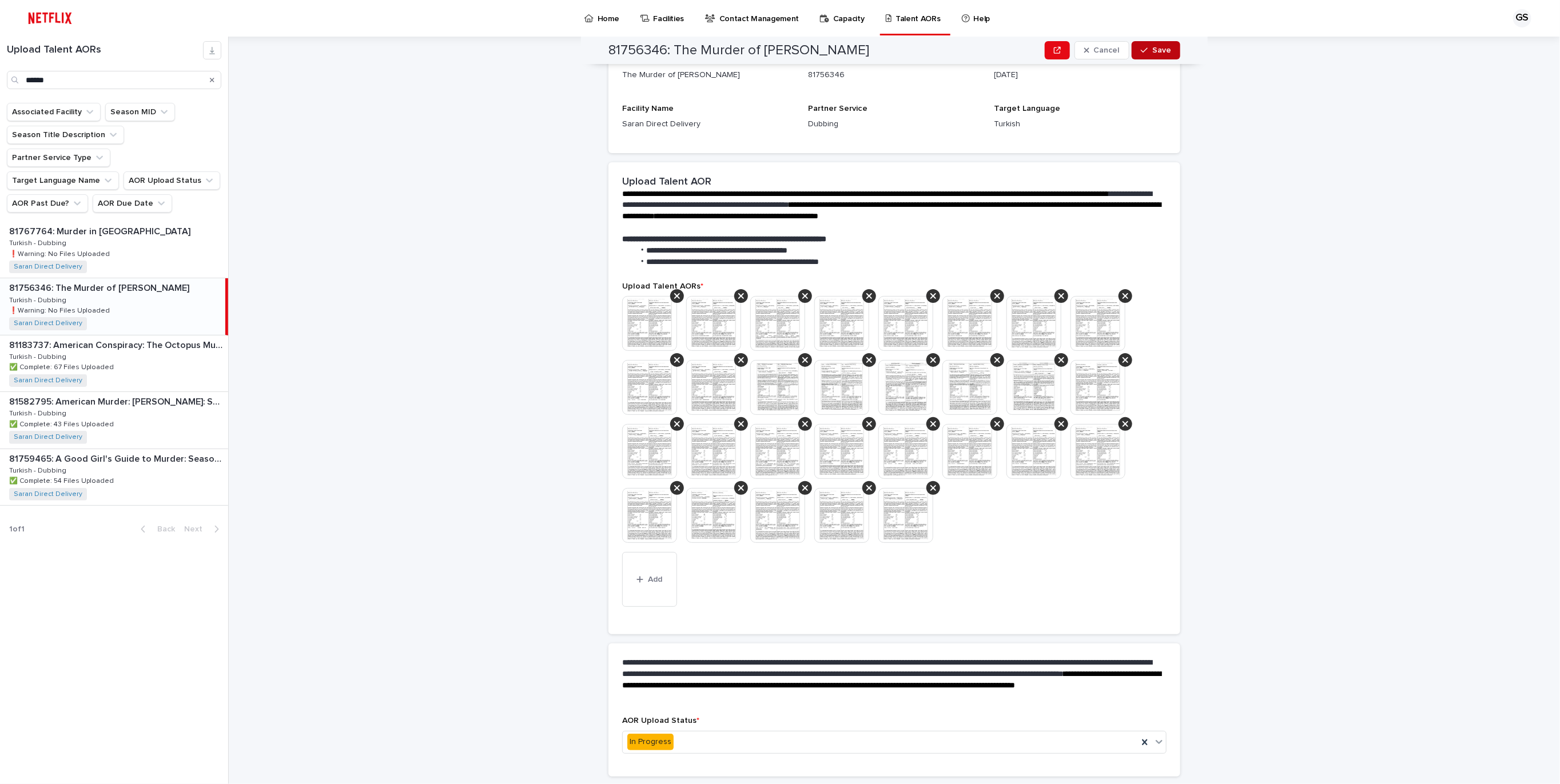
click at [1155, 49] on span "Save" at bounding box center [1162, 50] width 19 height 8
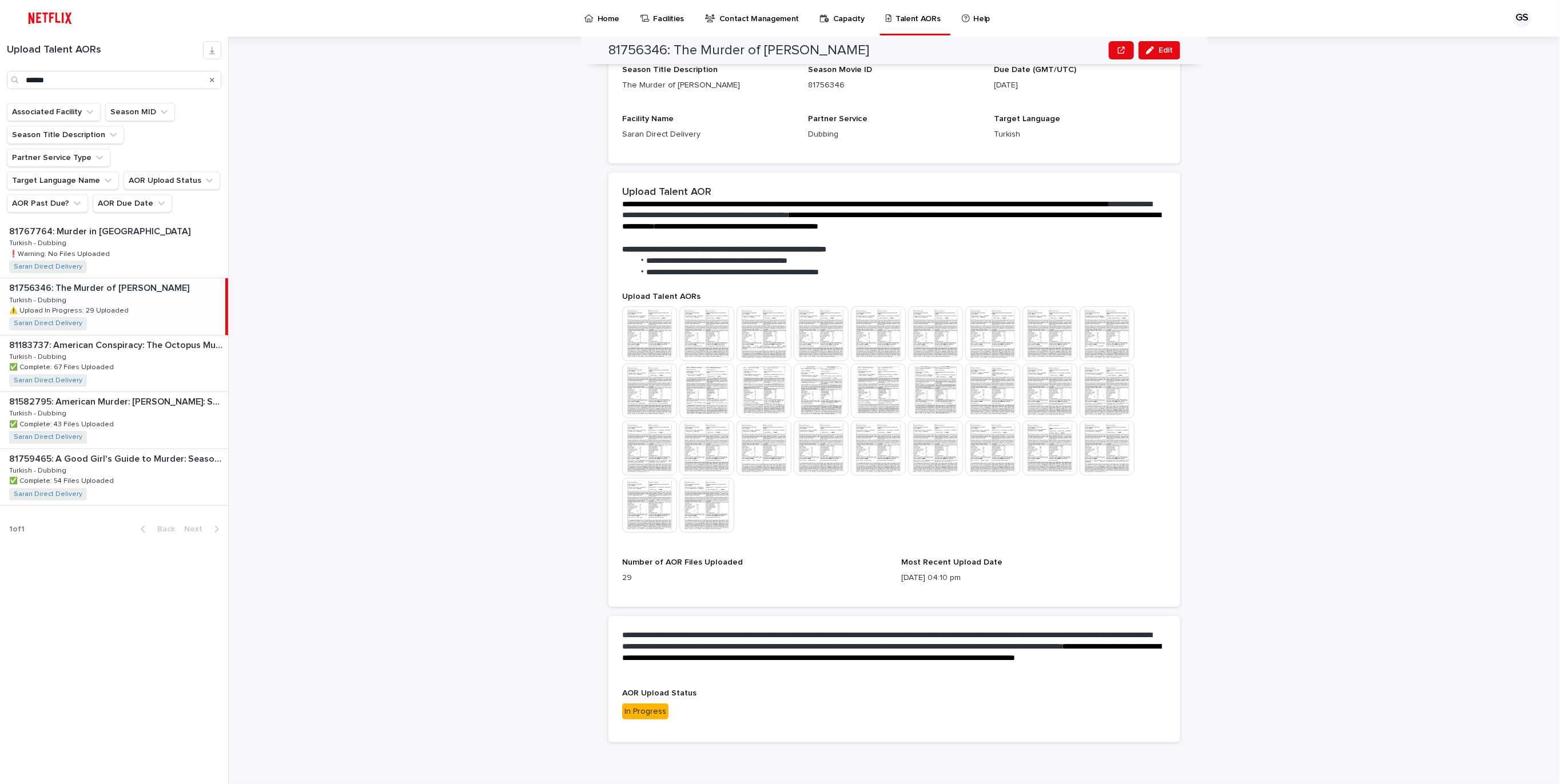
scroll to position [134, 0]
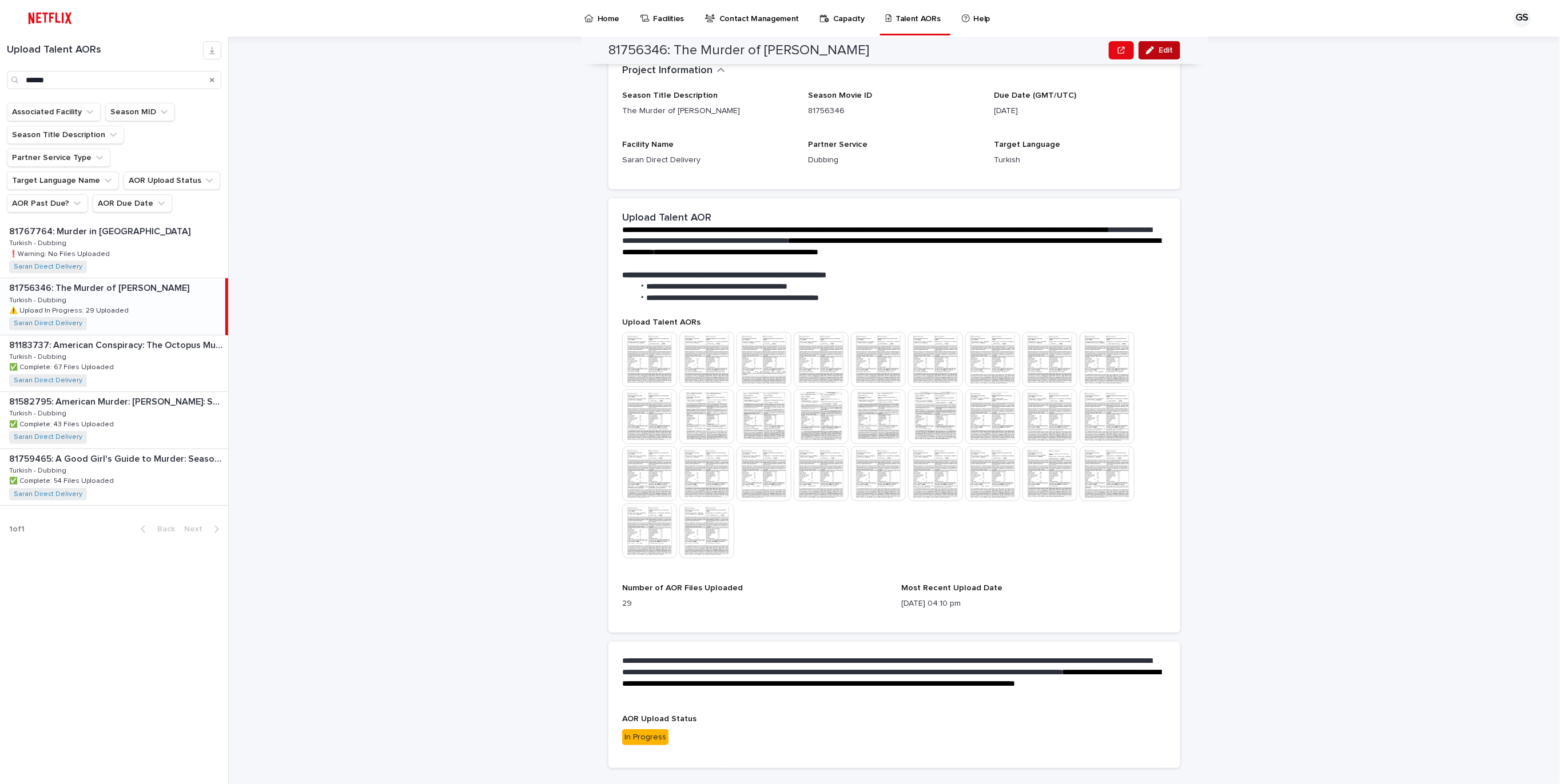
click at [1158, 49] on button "Edit" at bounding box center [1159, 50] width 42 height 19
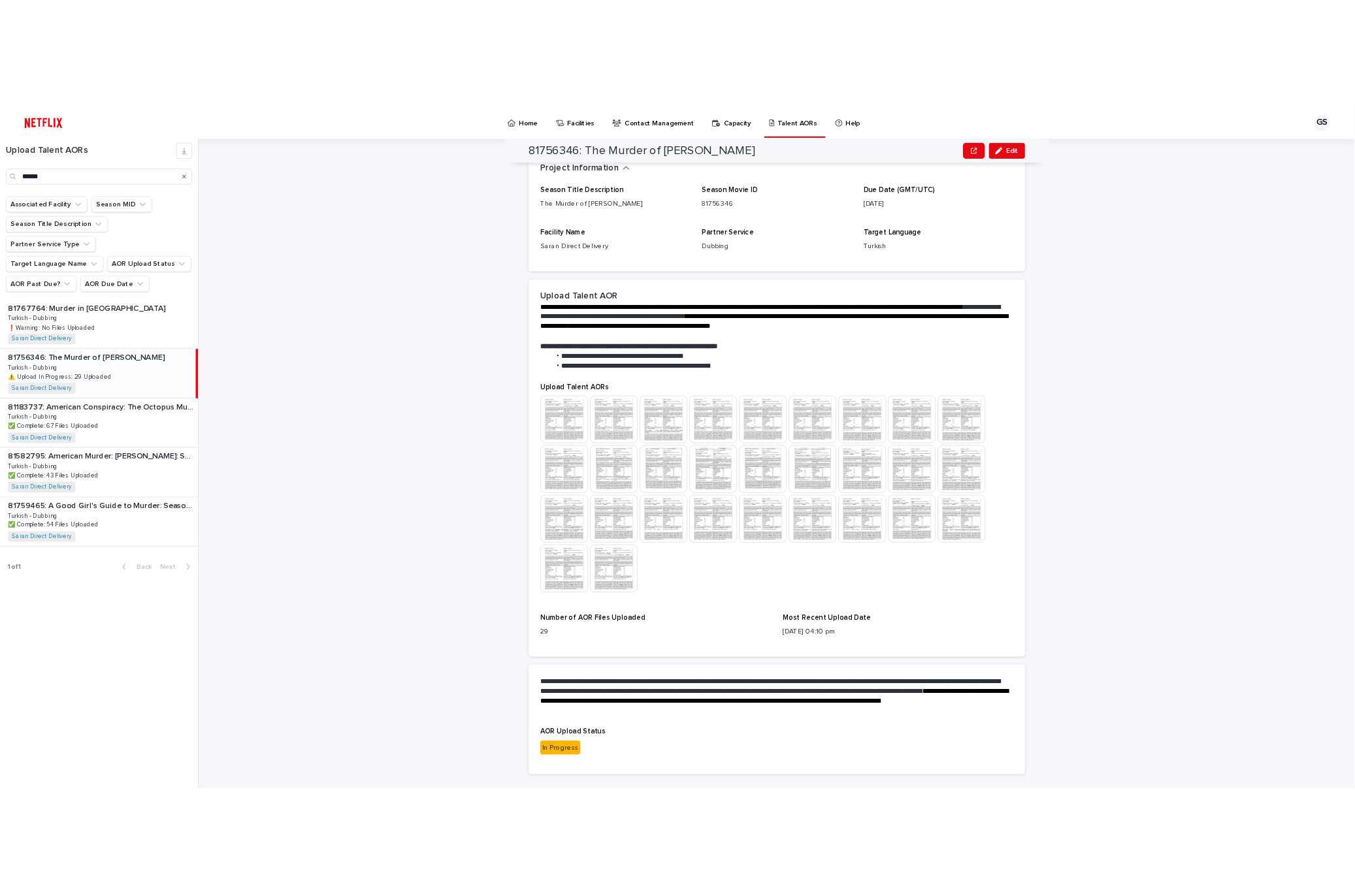
scroll to position [188, 0]
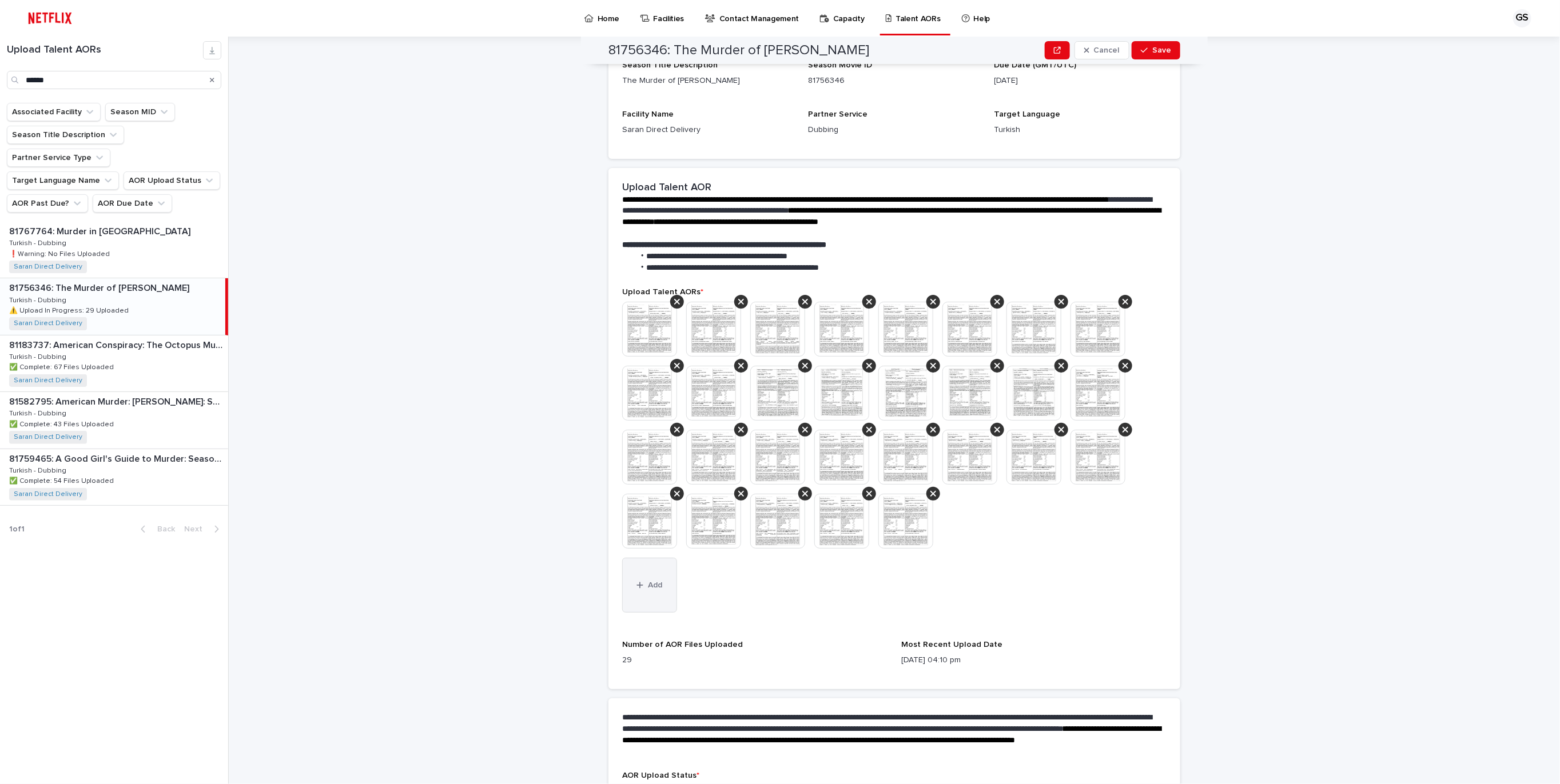
click at [650, 578] on button "Add" at bounding box center [650, 585] width 55 height 55
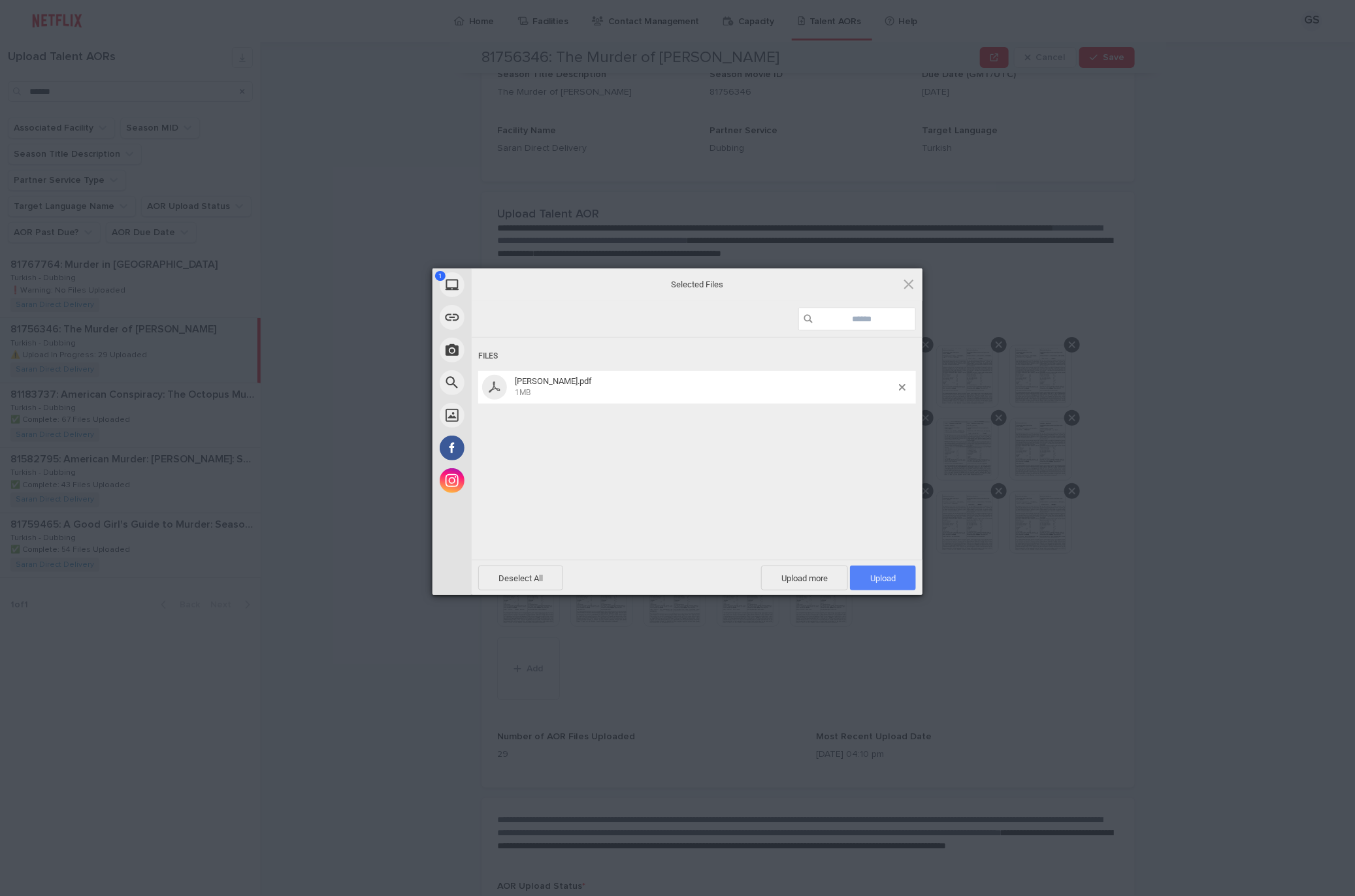
click at [886, 581] on span "Upload 1" at bounding box center [882, 578] width 26 height 9
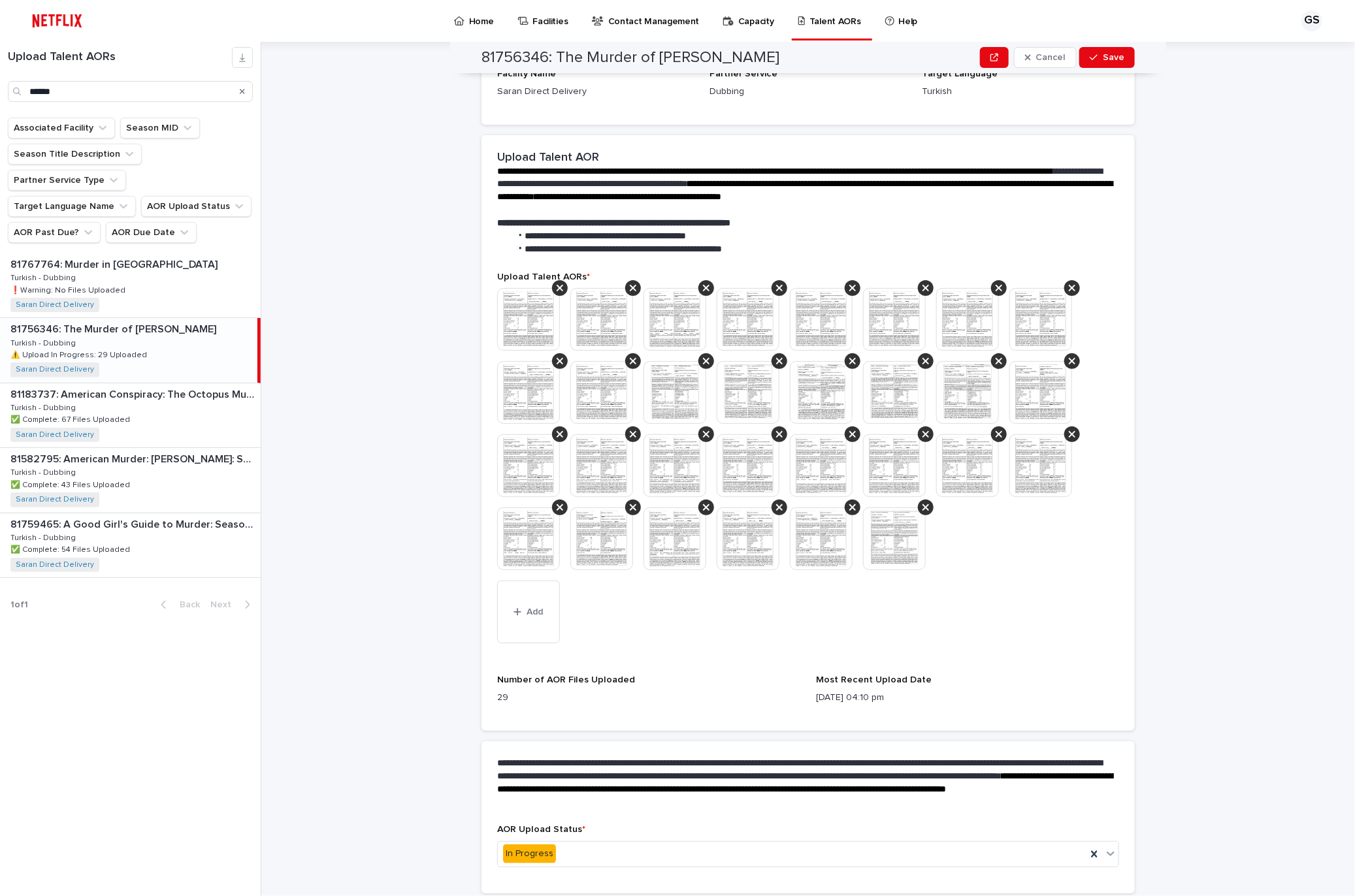
scroll to position [290, 0]
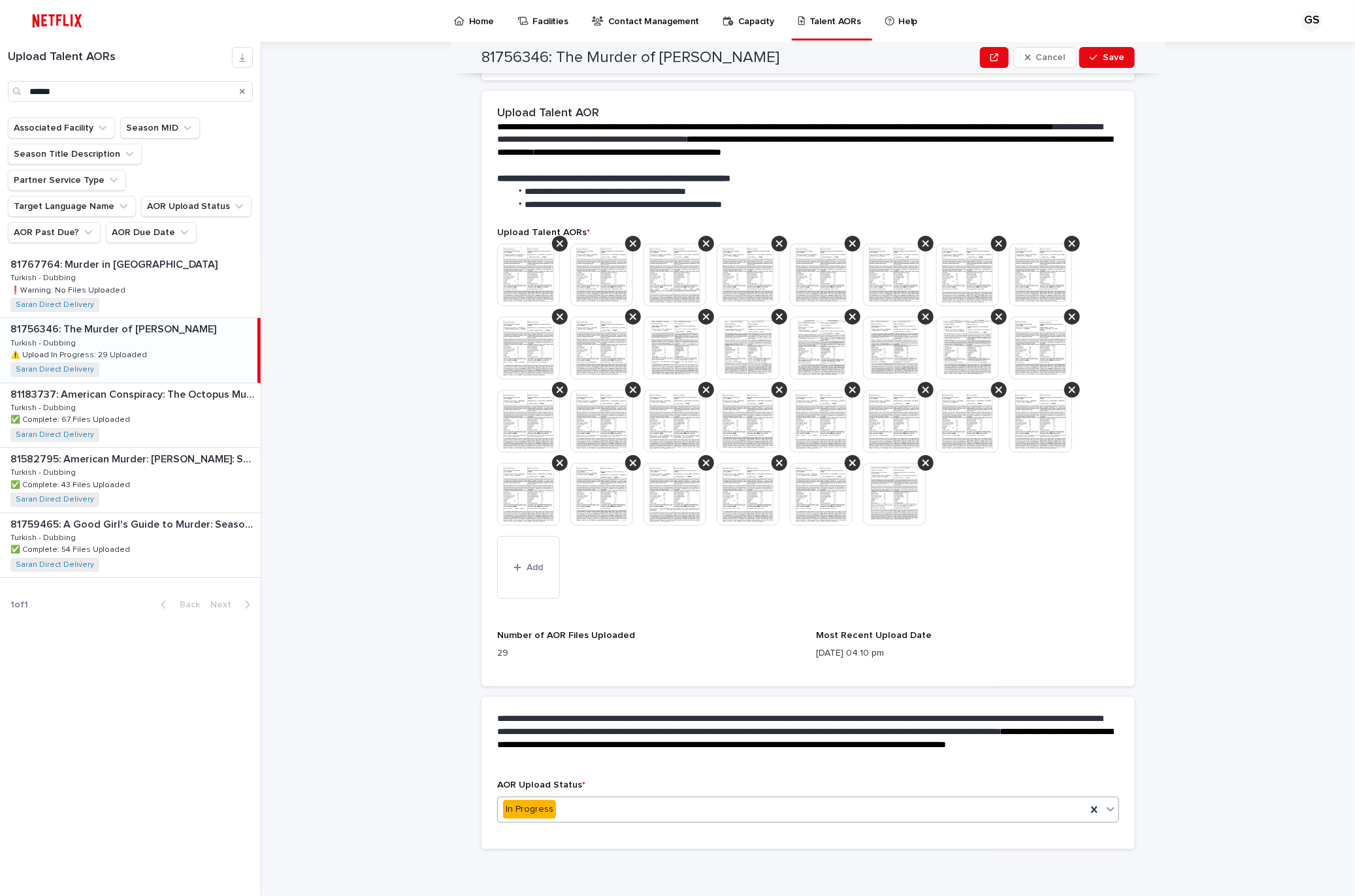
click at [573, 813] on div "In Progress" at bounding box center [793, 810] width 589 height 22
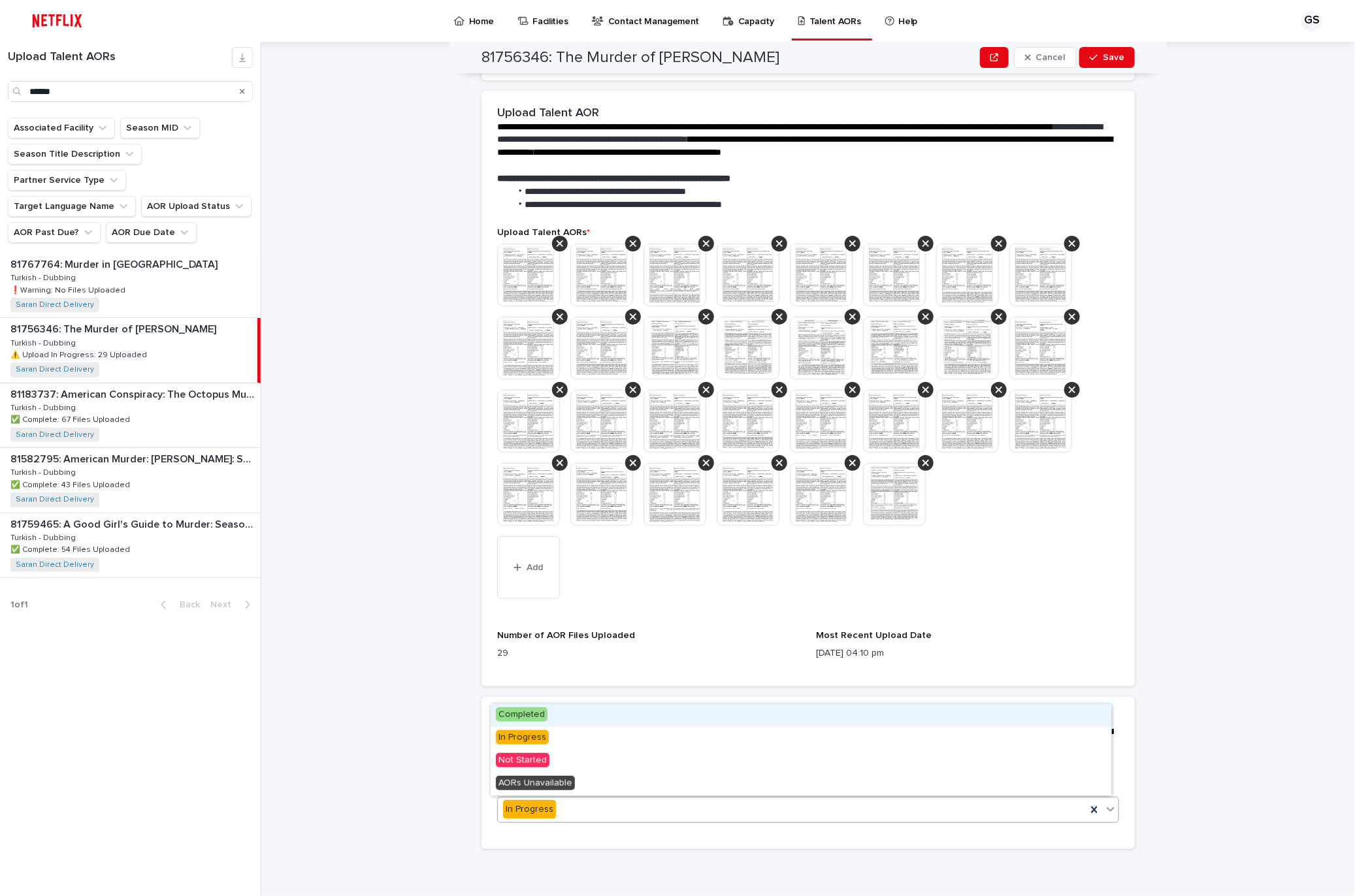
drag, startPoint x: 516, startPoint y: 726, endPoint x: 518, endPoint y: 714, distance: 12.2
click at [518, 714] on span "Completed" at bounding box center [522, 715] width 52 height 15
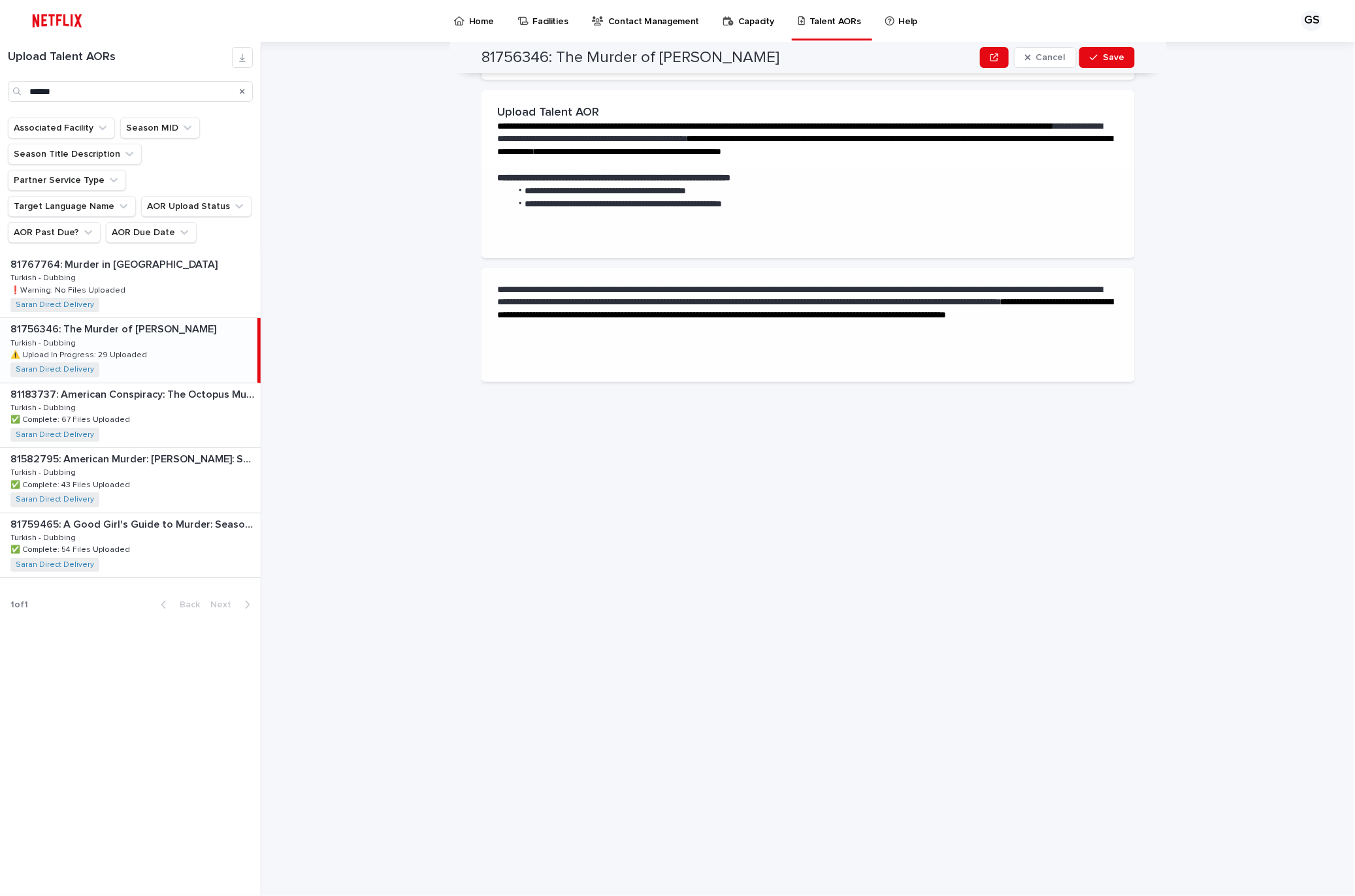
scroll to position [0, 0]
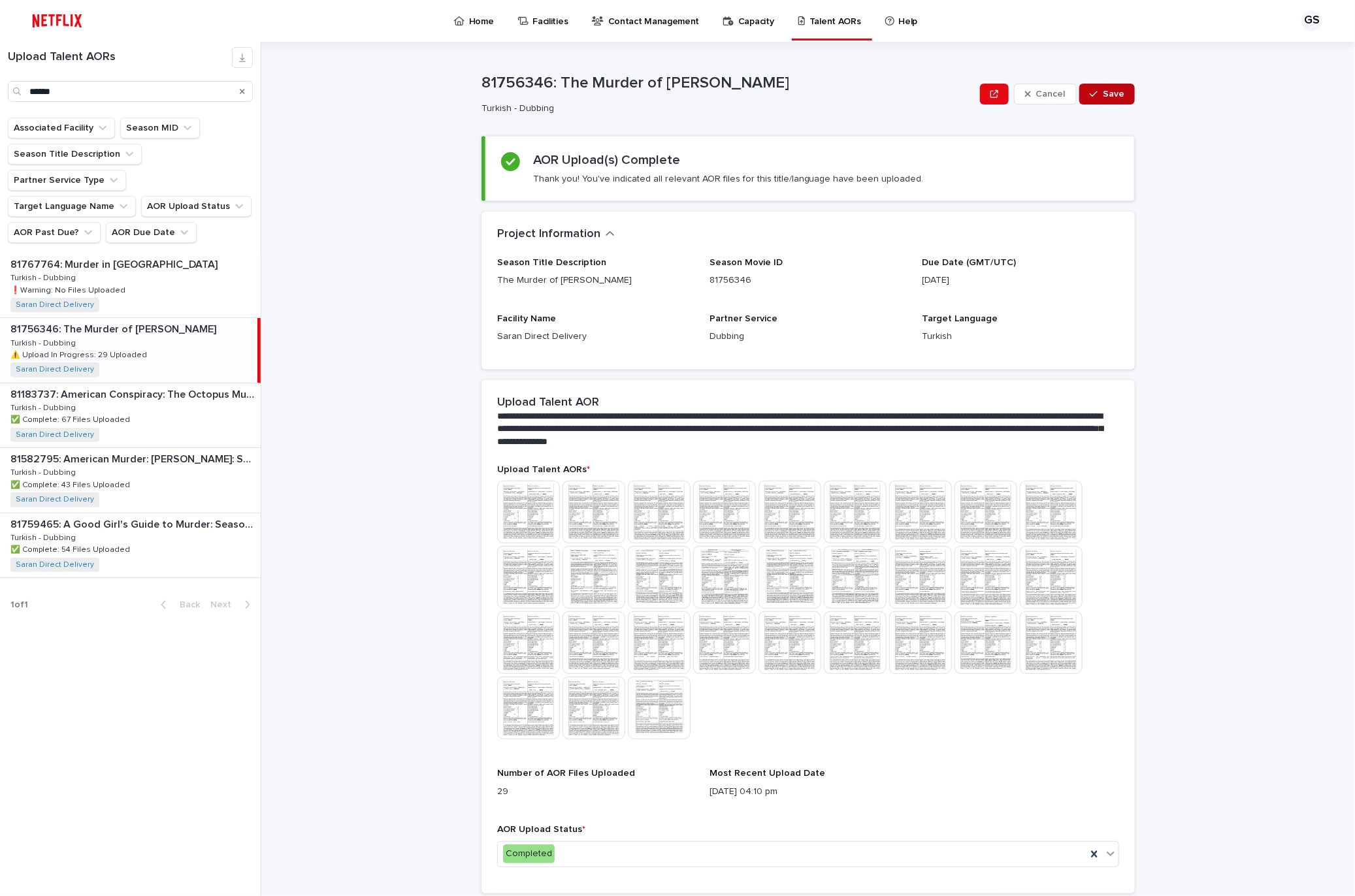
click at [1103, 93] on span "Save" at bounding box center [1114, 94] width 22 height 9
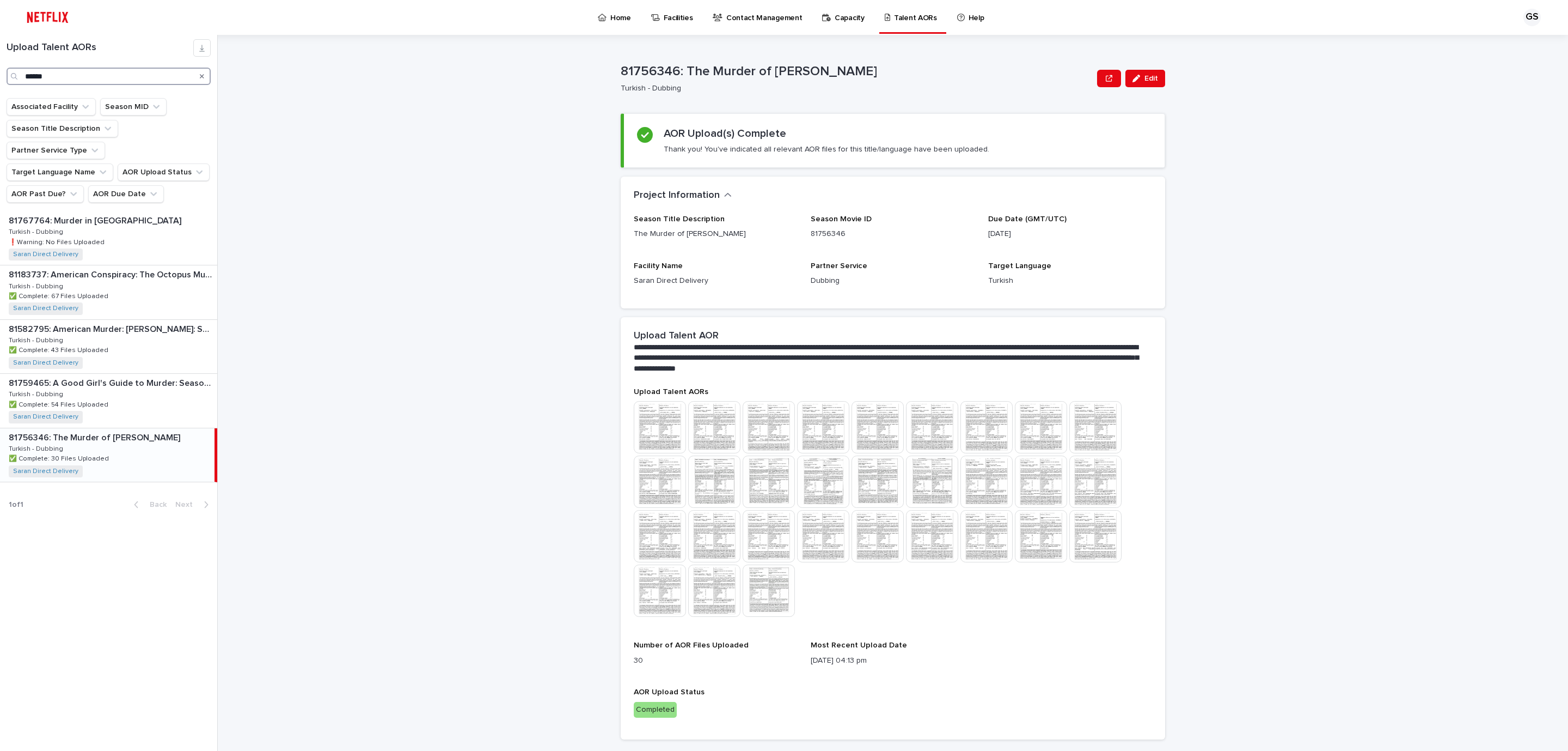
paste input "*******"
drag, startPoint x: 77, startPoint y: 74, endPoint x: 0, endPoint y: 43, distance: 83.0
click at [0, 43] on div "**********" at bounding box center [108, 62] width 217 height 46
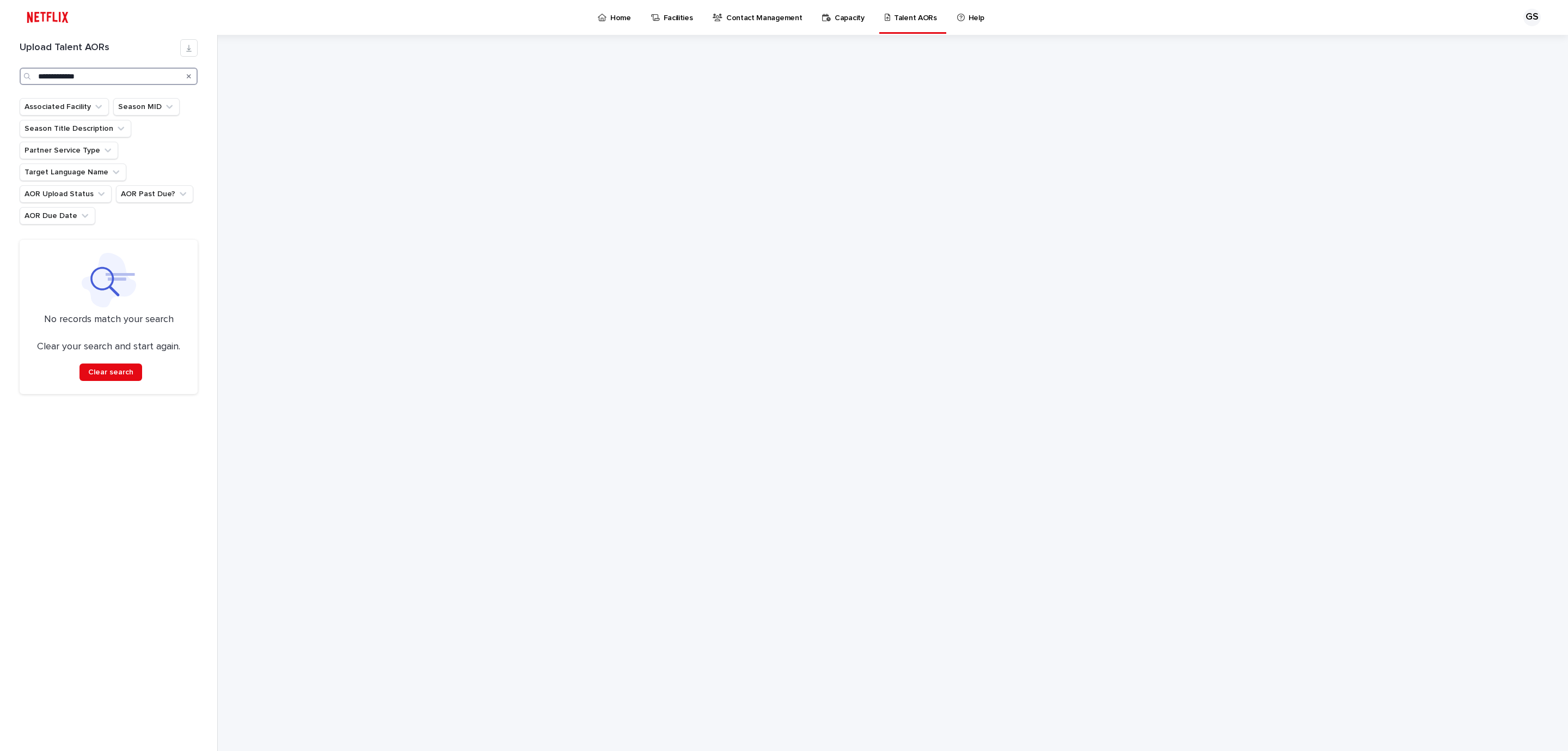
drag, startPoint x: 121, startPoint y: 67, endPoint x: 0, endPoint y: 69, distance: 121.0
click at [0, 69] on div "**********" at bounding box center [109, 392] width 218 height 716
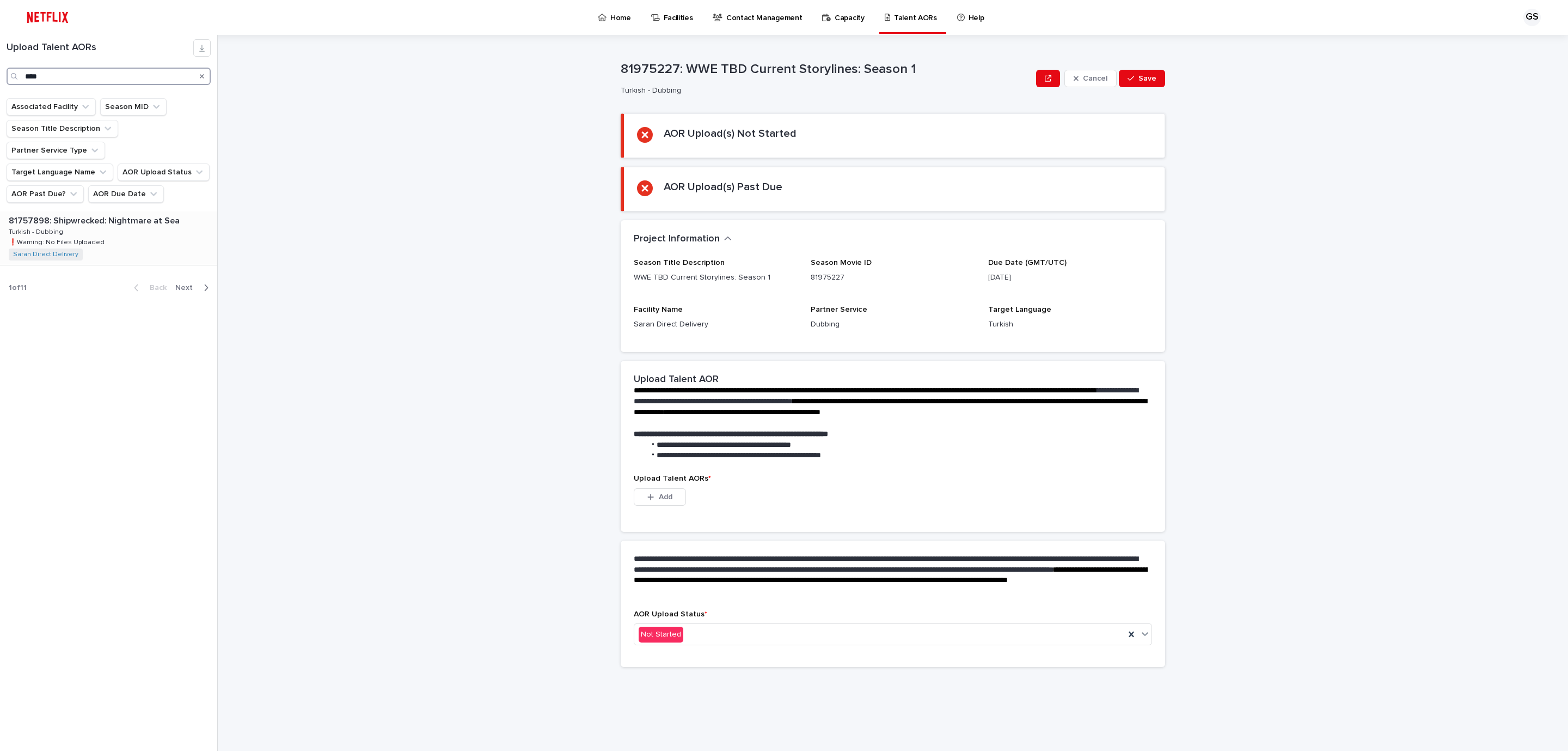
type input "****"
click at [126, 236] on div "81757898: Shipwrecked: Nightmare at Sea 81757898: Shipwrecked: Nightmare at Sea…" at bounding box center [108, 238] width 217 height 54
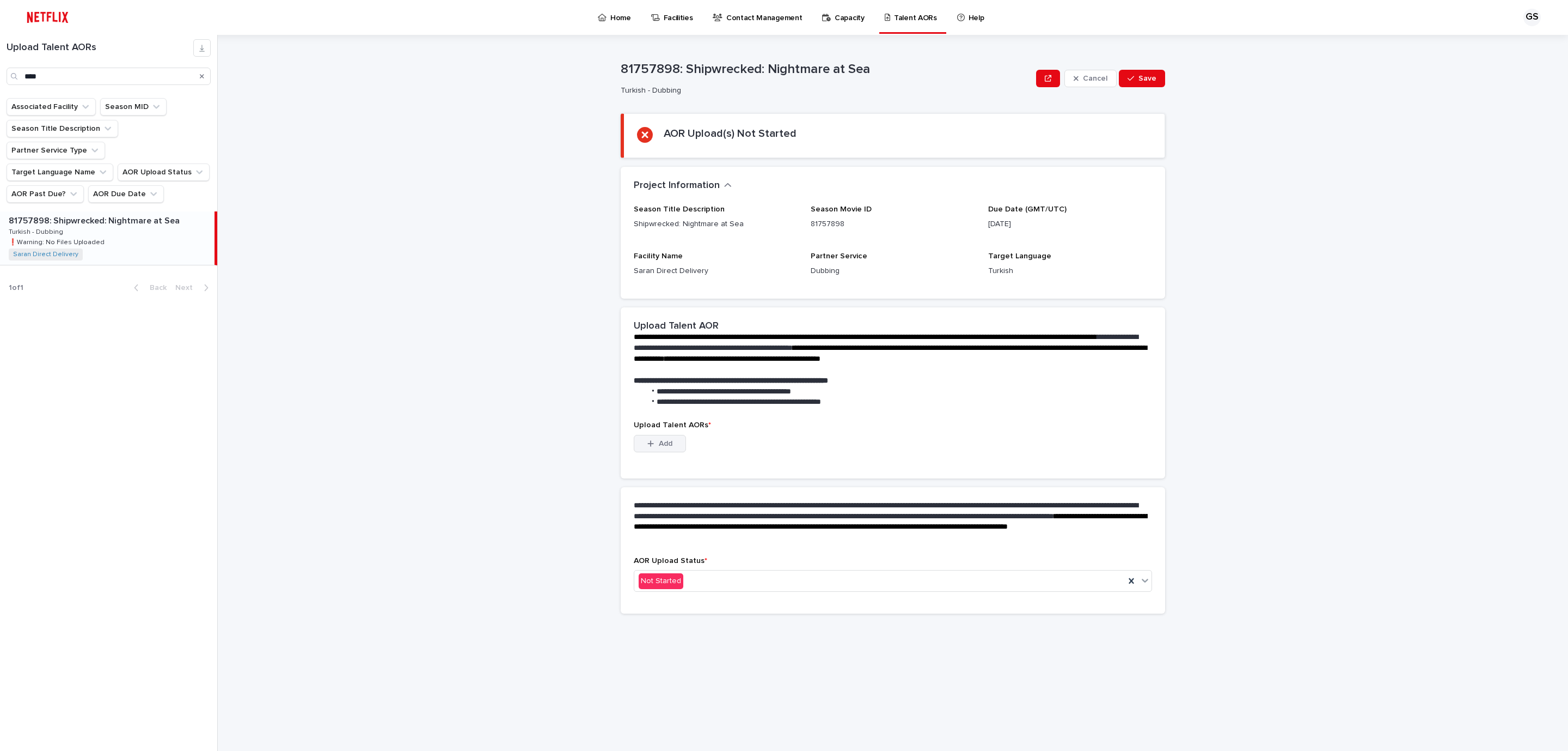
click at [662, 440] on span "Add" at bounding box center [665, 443] width 13 height 8
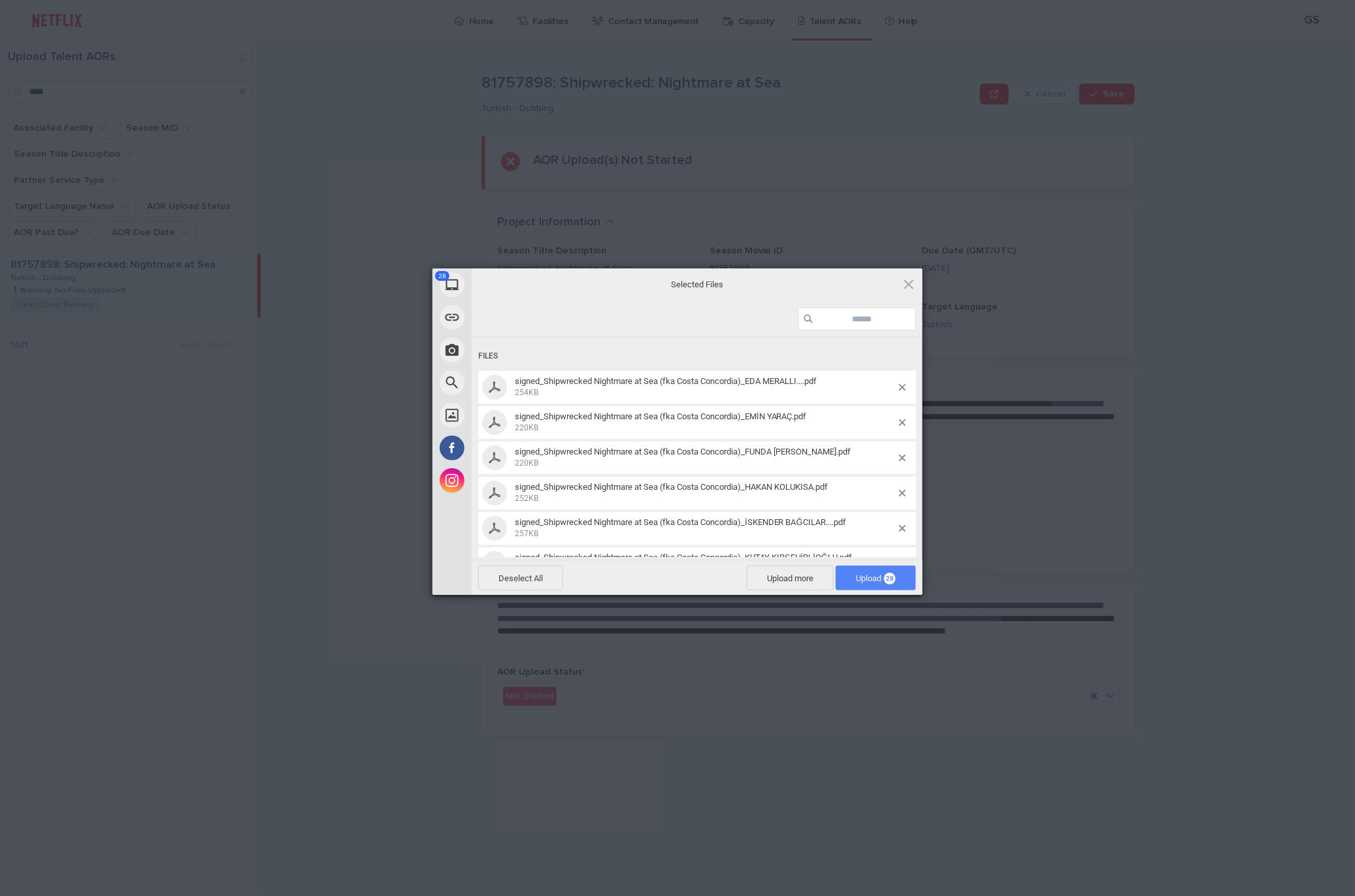
click at [901, 585] on span "Upload 28" at bounding box center [876, 578] width 80 height 25
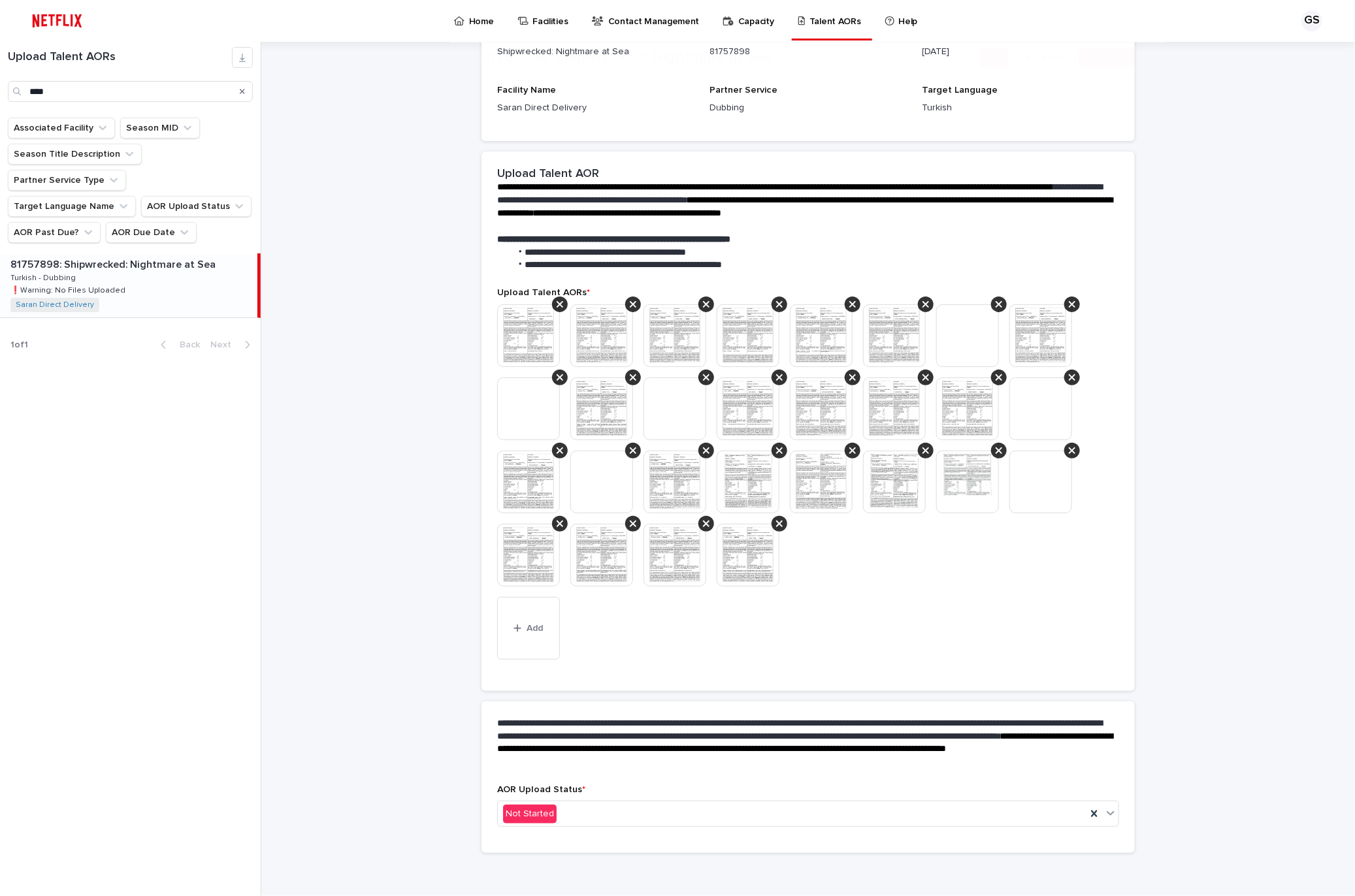
scroll to position [157, 0]
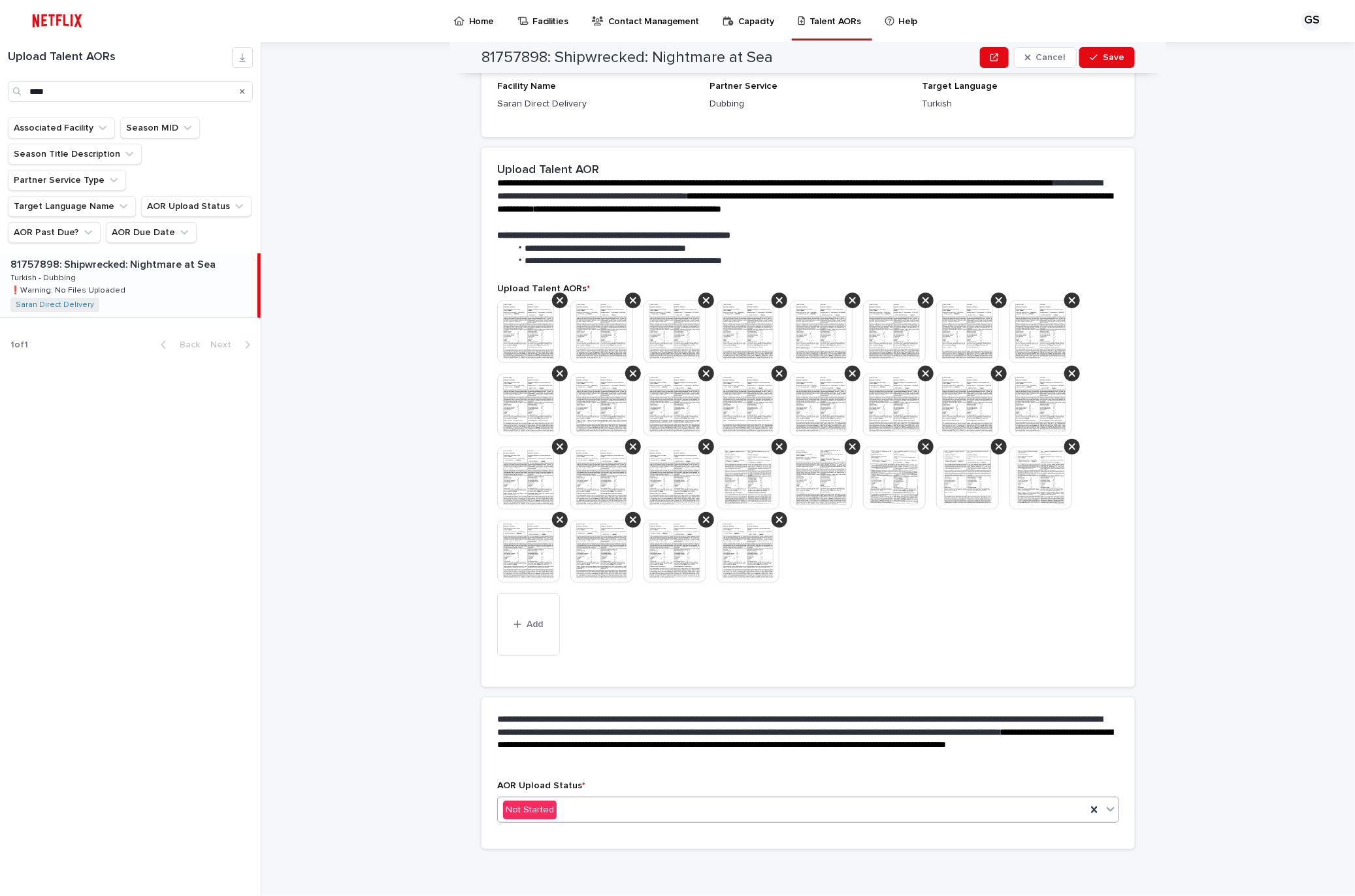
click at [570, 800] on div "Not Started" at bounding box center [793, 811] width 589 height 22
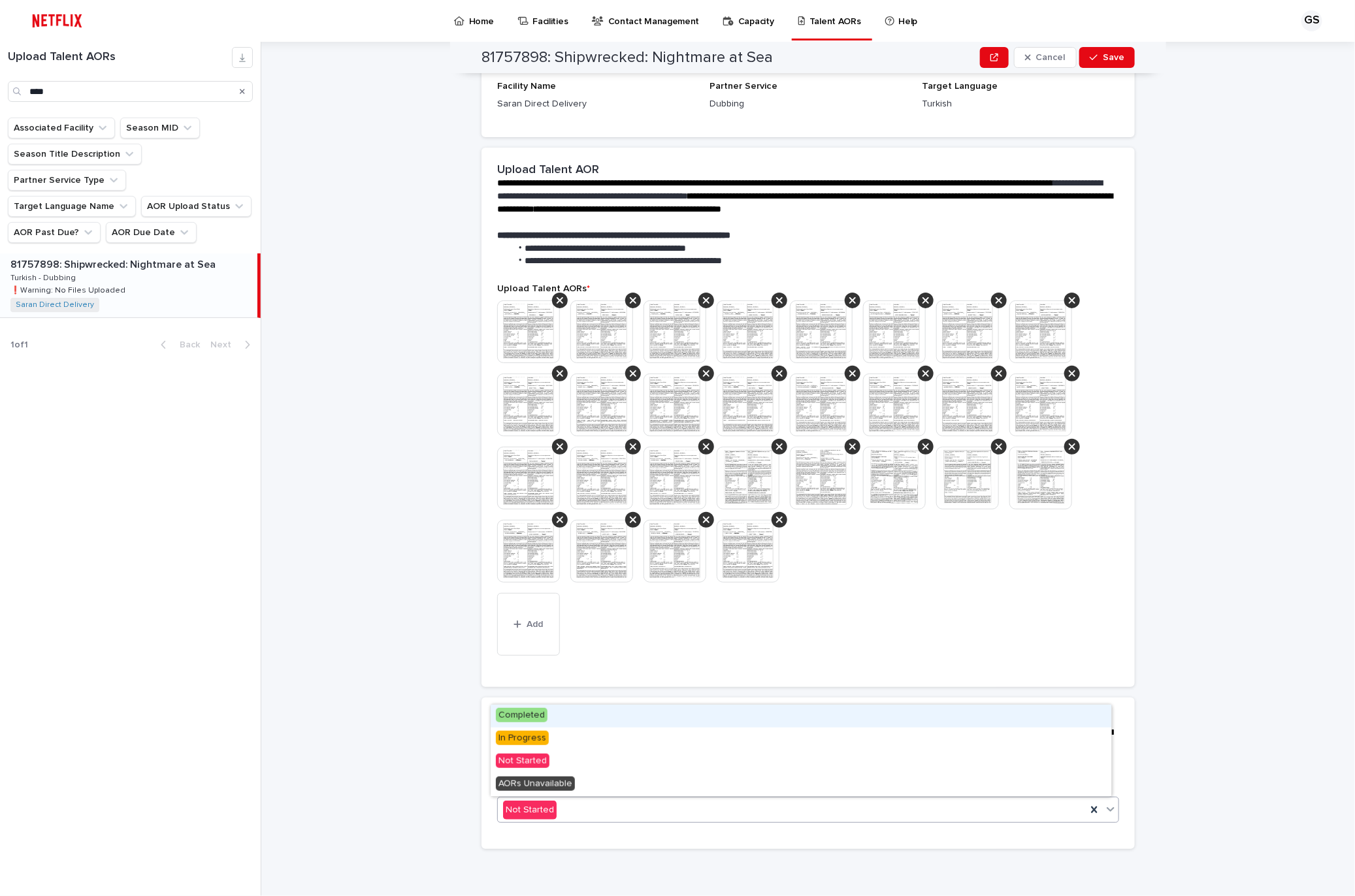
click at [518, 714] on span "Completed" at bounding box center [522, 716] width 52 height 15
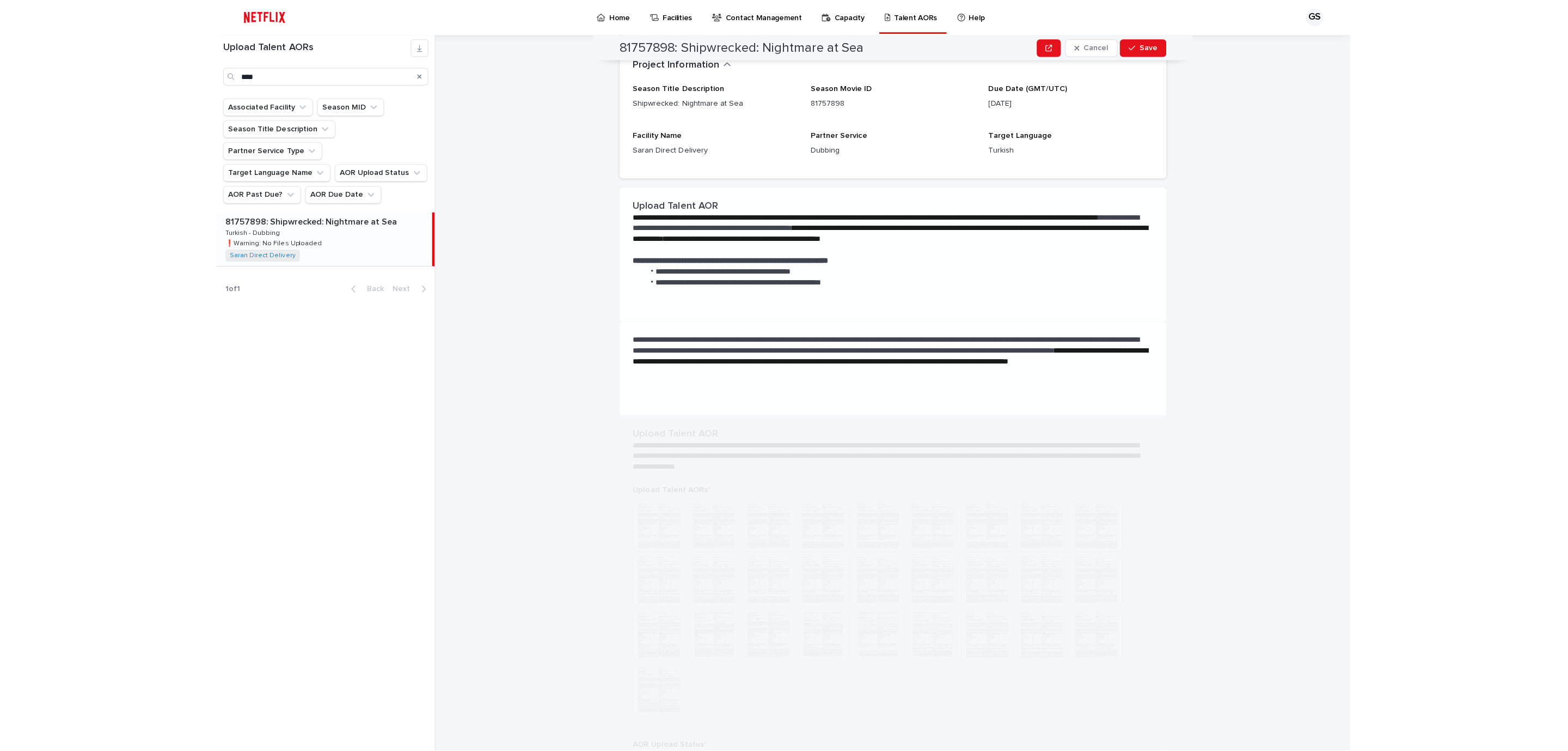
scroll to position [0, 0]
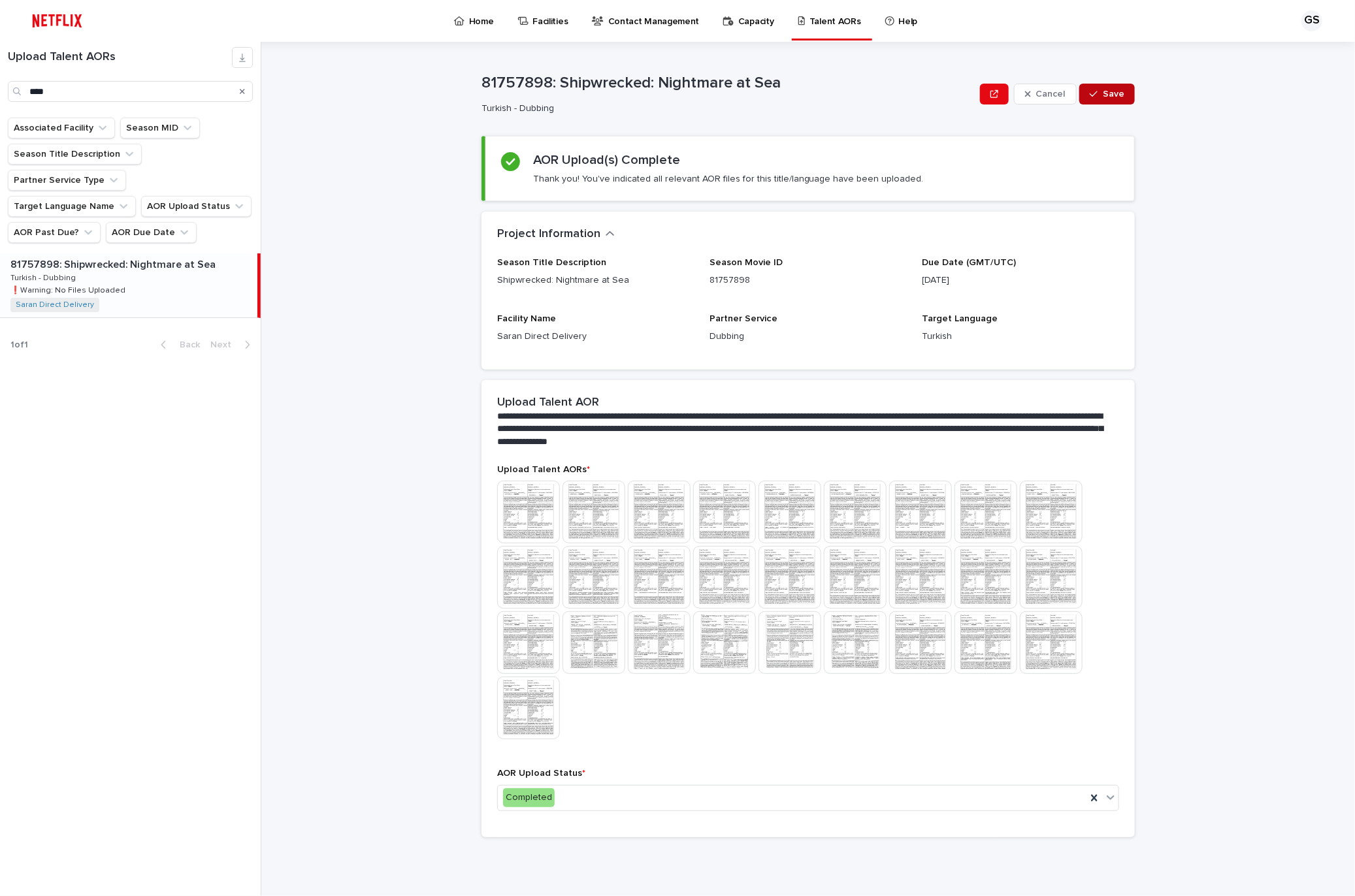
click at [1110, 90] on span "Save" at bounding box center [1114, 94] width 22 height 9
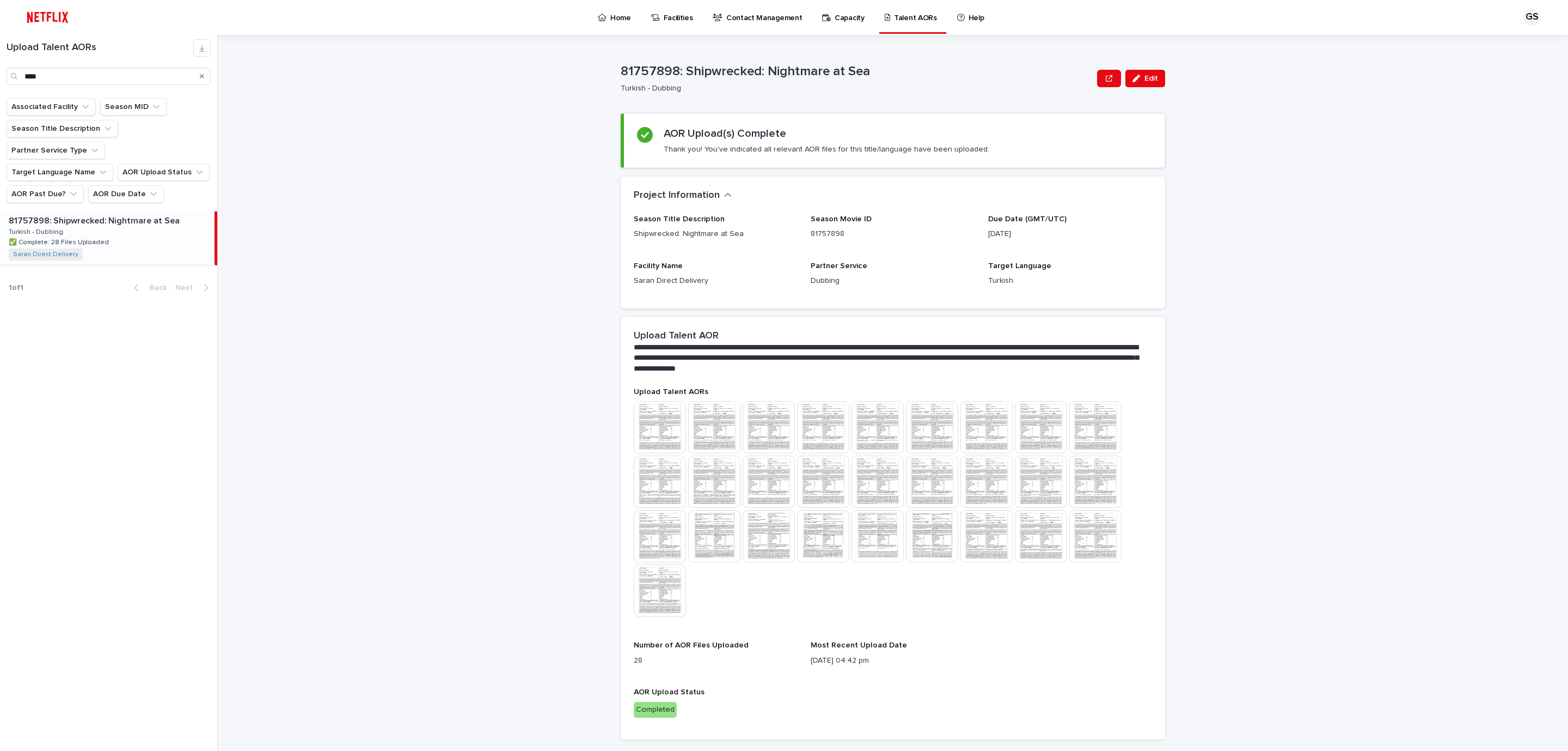
click at [471, 270] on div "**********" at bounding box center [899, 392] width 1337 height 716
